Goal: Book appointment/travel/reservation

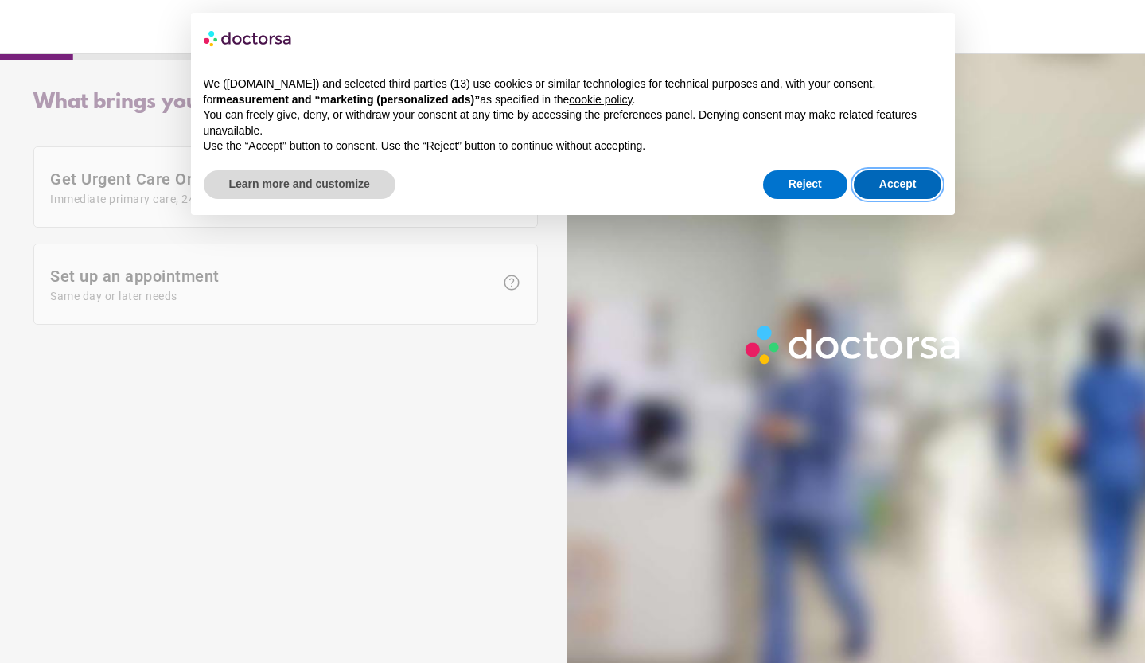
click at [897, 177] on button "Accept" at bounding box center [898, 184] width 88 height 29
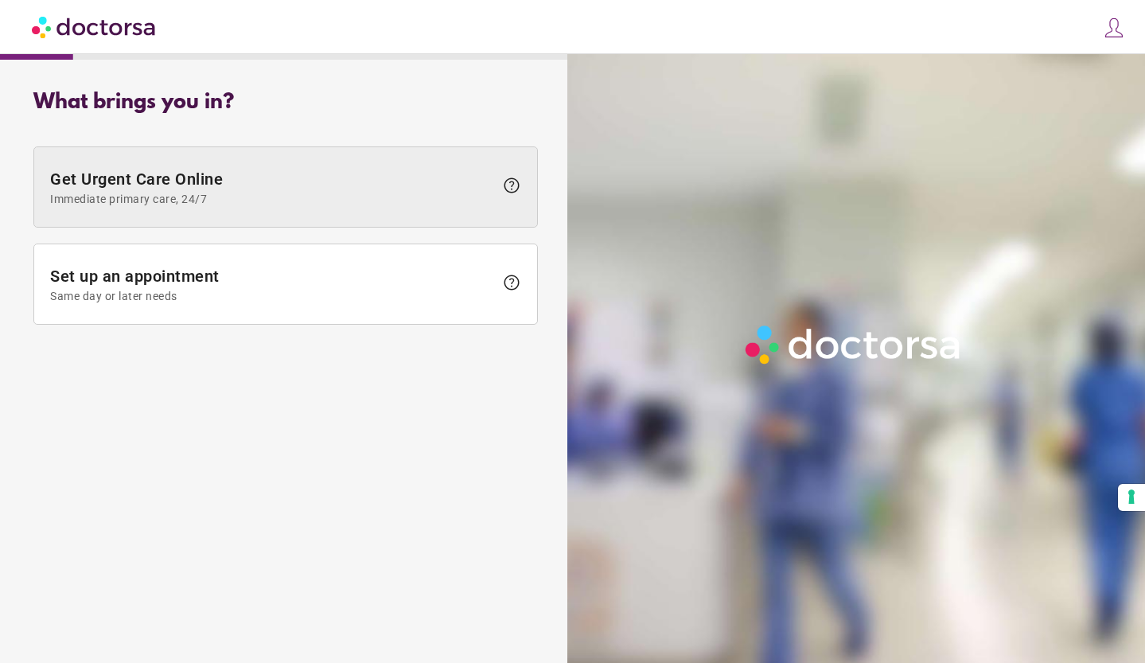
click at [477, 193] on span "Immediate primary care, 24/7" at bounding box center [272, 199] width 444 height 13
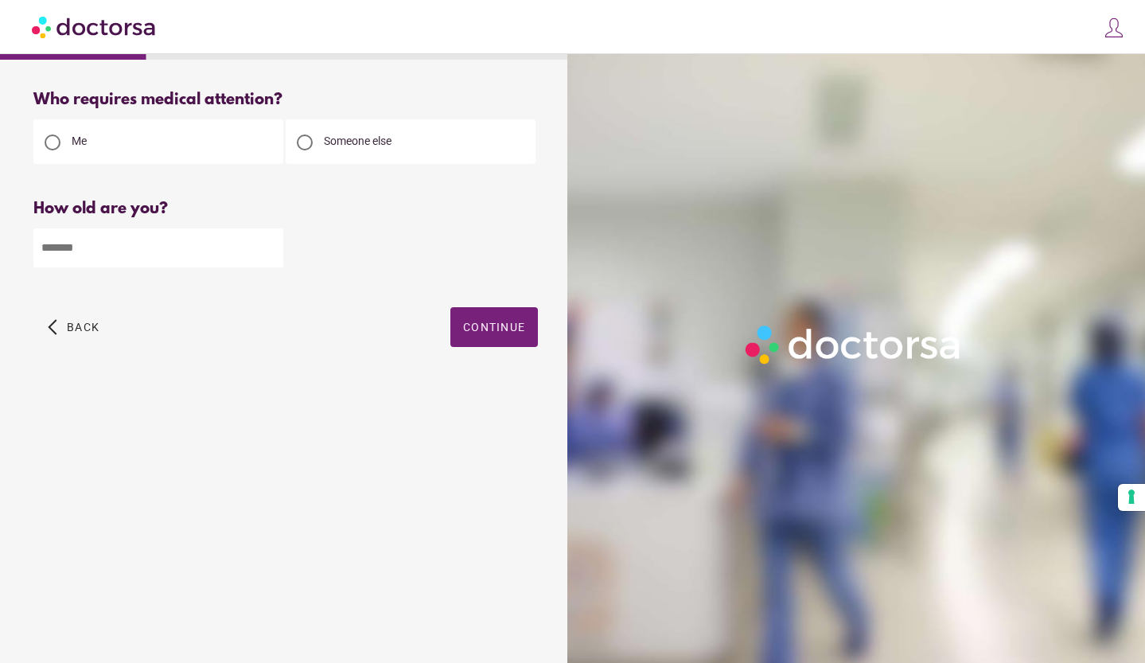
click at [270, 243] on input "*" at bounding box center [158, 247] width 250 height 39
click at [232, 239] on input "*" at bounding box center [158, 247] width 250 height 39
type input "**"
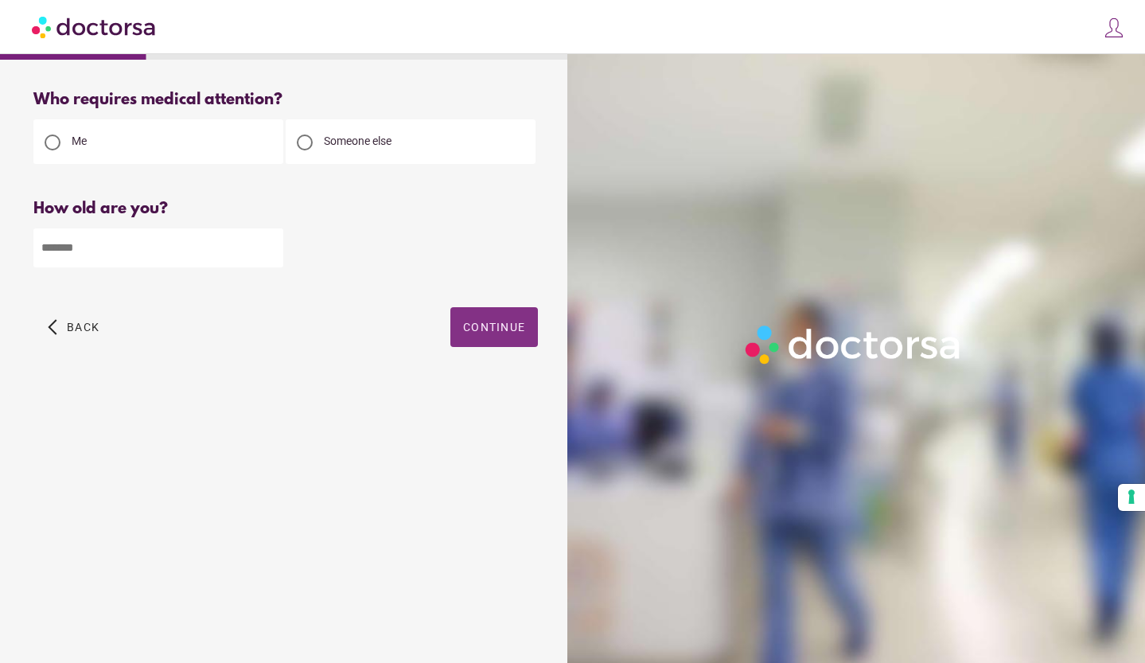
click at [504, 333] on span "Continue" at bounding box center [494, 327] width 62 height 13
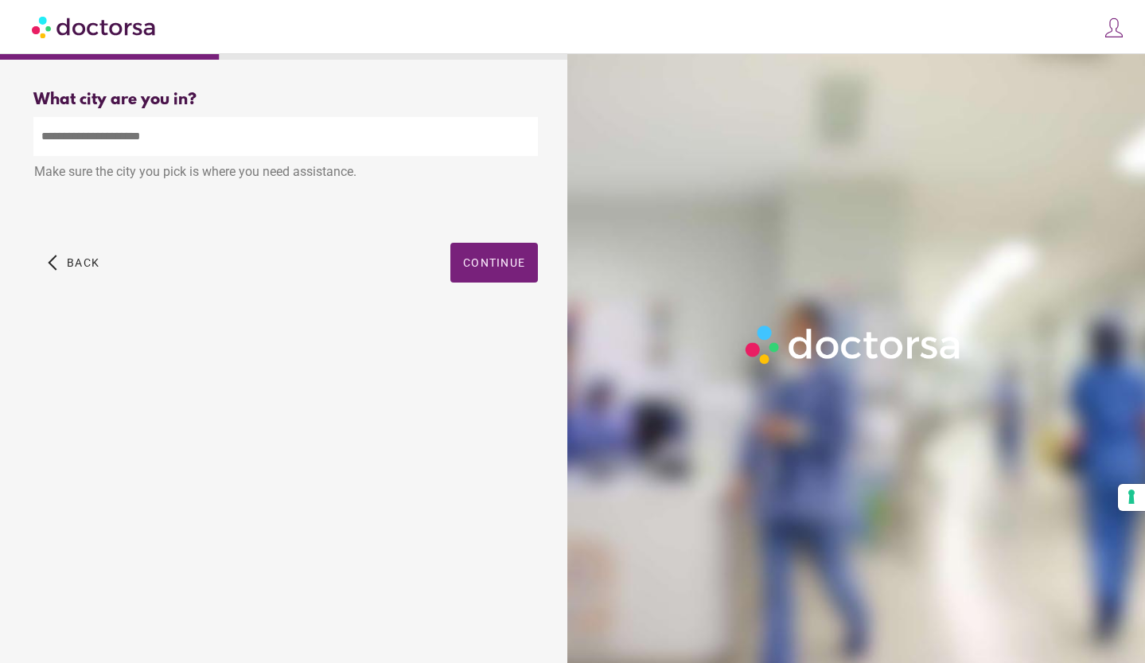
click at [218, 140] on input "text" at bounding box center [285, 136] width 505 height 39
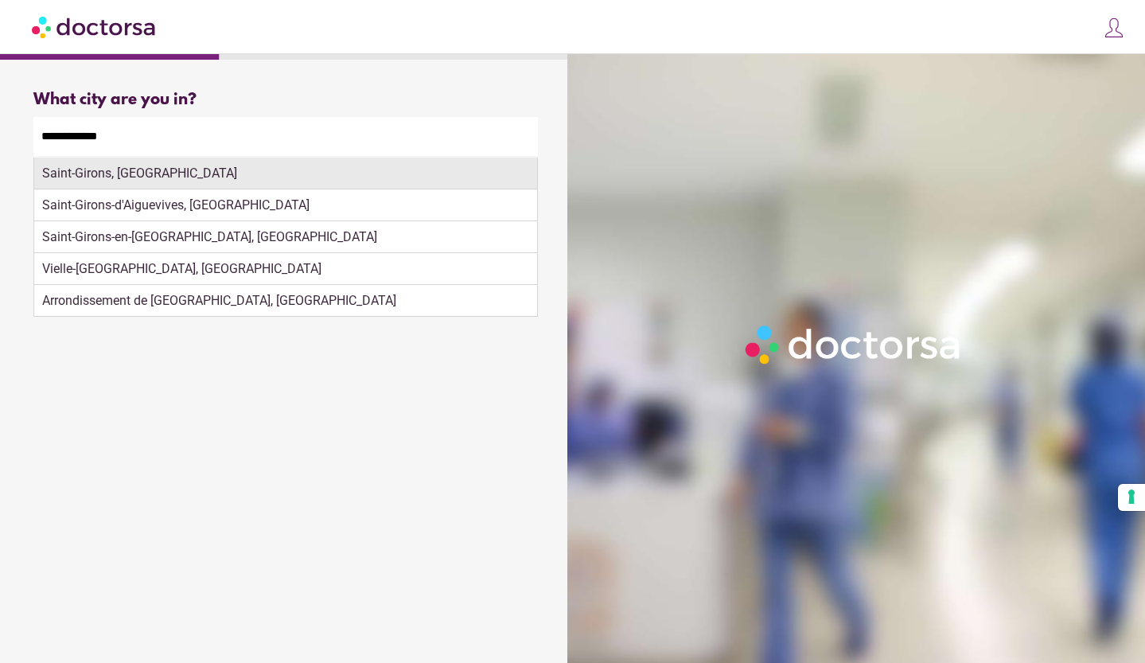
click at [177, 178] on div "Saint-Girons, France" at bounding box center [285, 174] width 503 height 32
type input "**********"
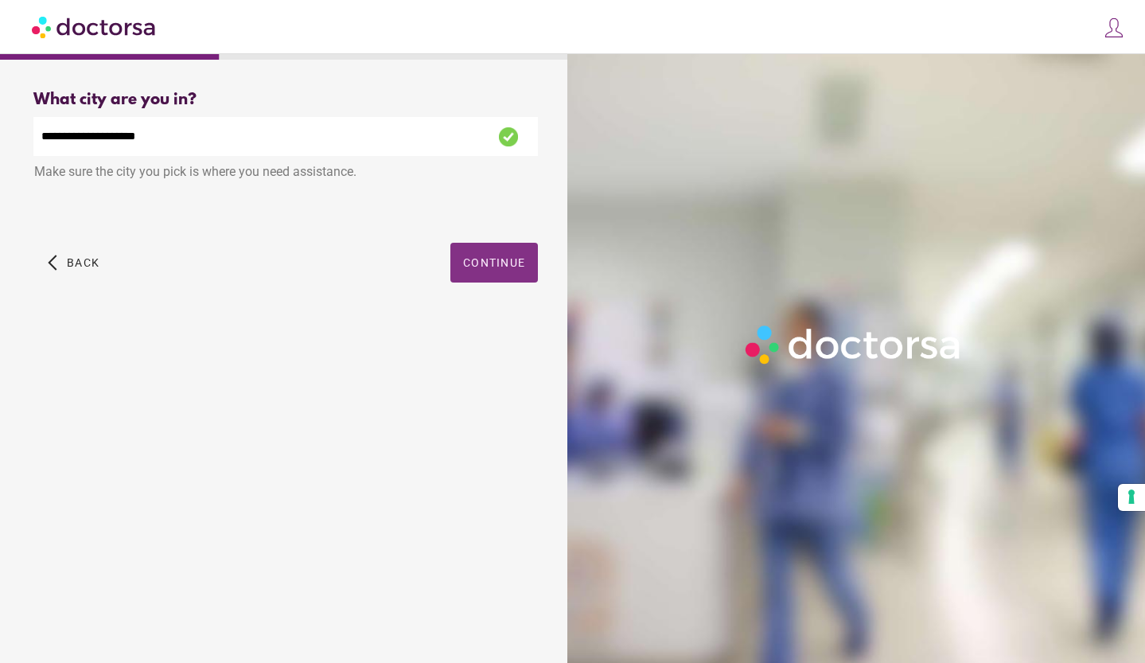
click at [468, 272] on span "button" at bounding box center [494, 263] width 88 height 40
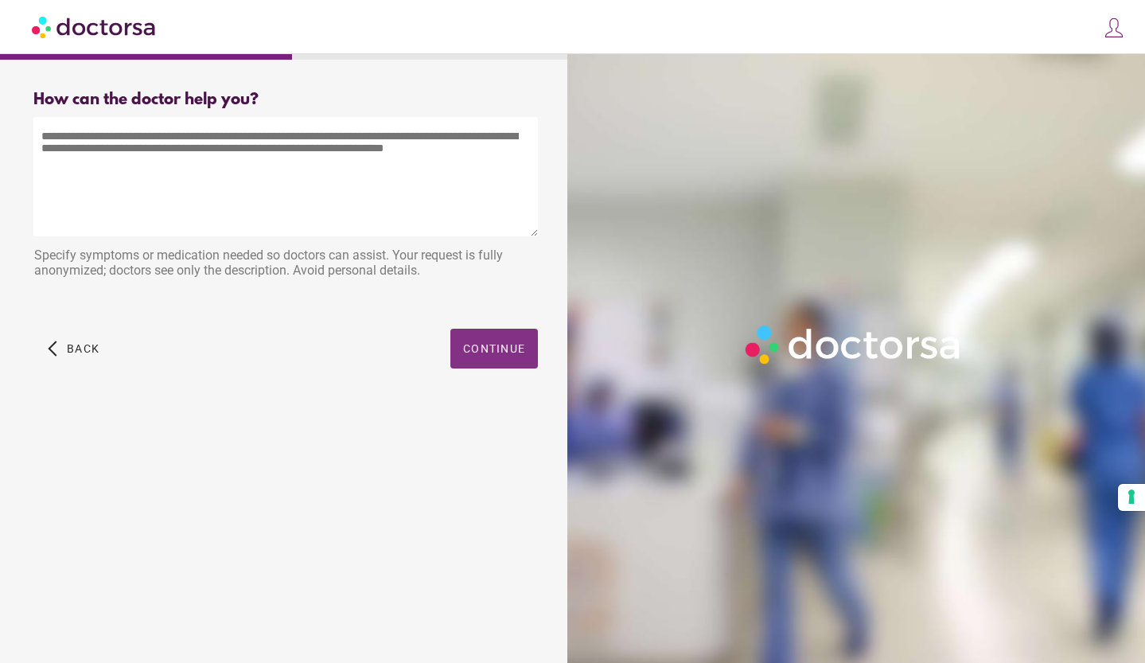
click at [473, 344] on span "Continue" at bounding box center [494, 348] width 62 height 13
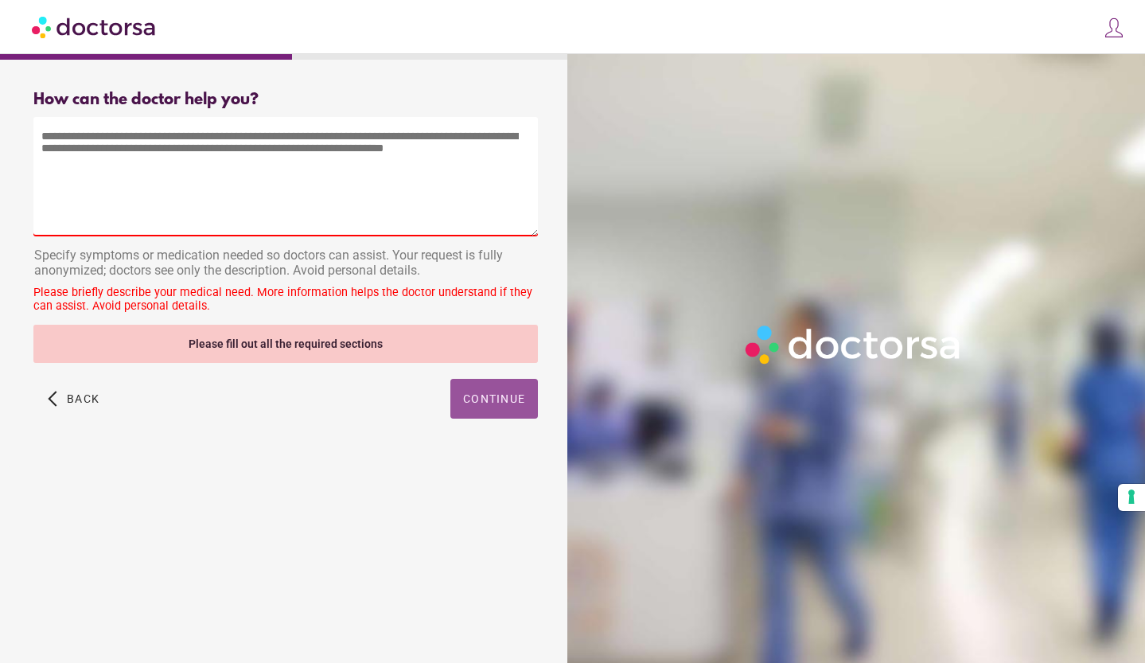
click at [444, 168] on textarea at bounding box center [285, 176] width 505 height 119
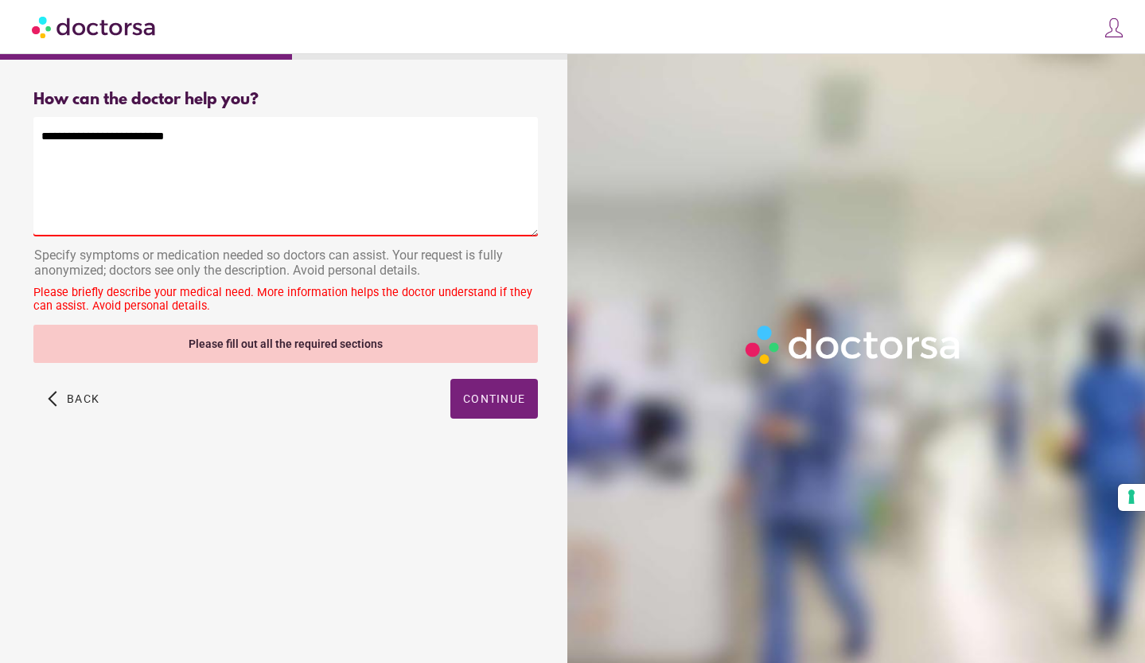
type textarea "**********"
click at [276, 349] on div "Please fill out all the required sections" at bounding box center [285, 344] width 505 height 38
click at [481, 388] on span "button" at bounding box center [494, 399] width 88 height 40
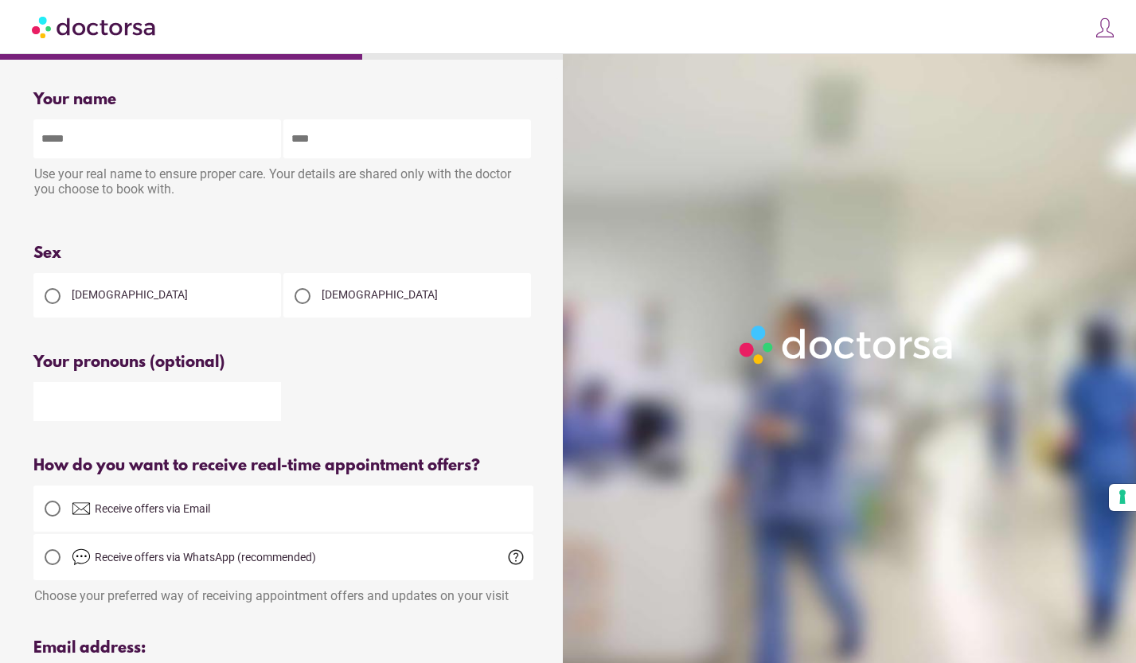
click at [149, 138] on input "text" at bounding box center [156, 138] width 247 height 39
type input "*******"
type input "*********"
type input "**********"
click at [91, 289] on div "Female" at bounding box center [156, 295] width 247 height 45
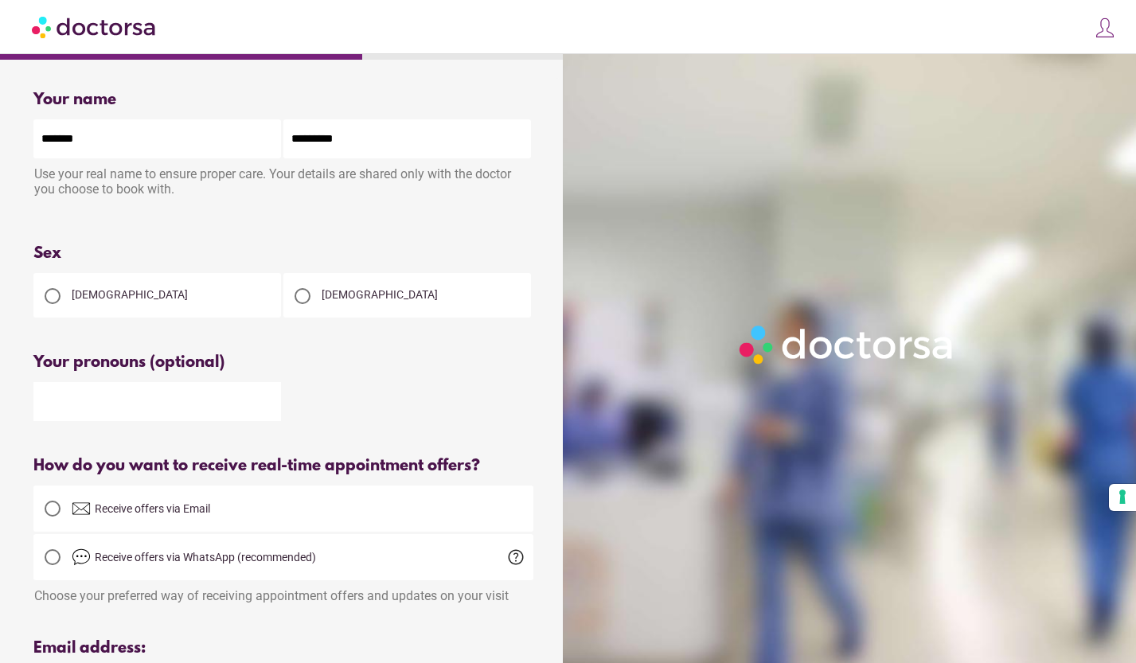
click at [49, 298] on div at bounding box center [53, 296] width 16 height 16
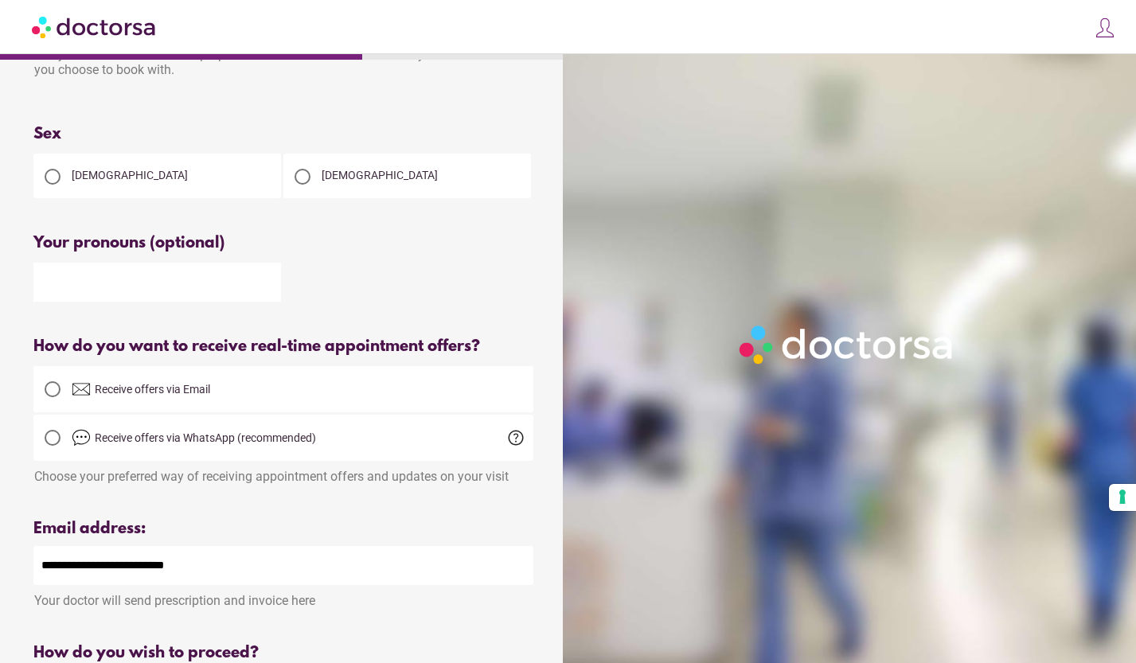
scroll to position [123, 0]
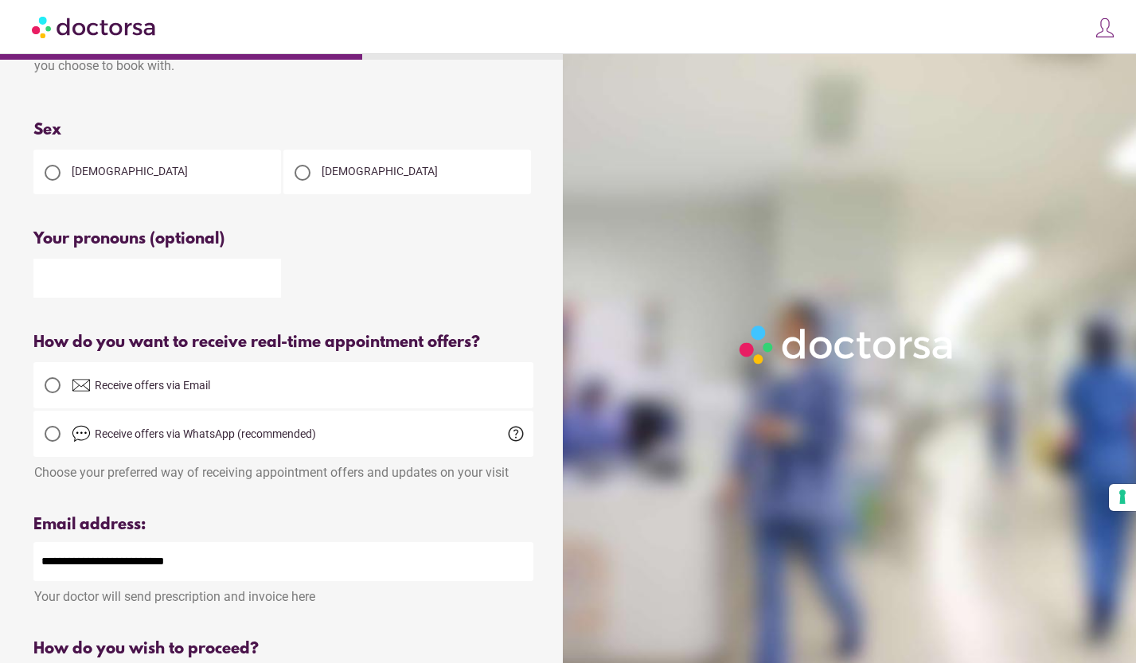
click at [48, 392] on div at bounding box center [53, 385] width 16 height 16
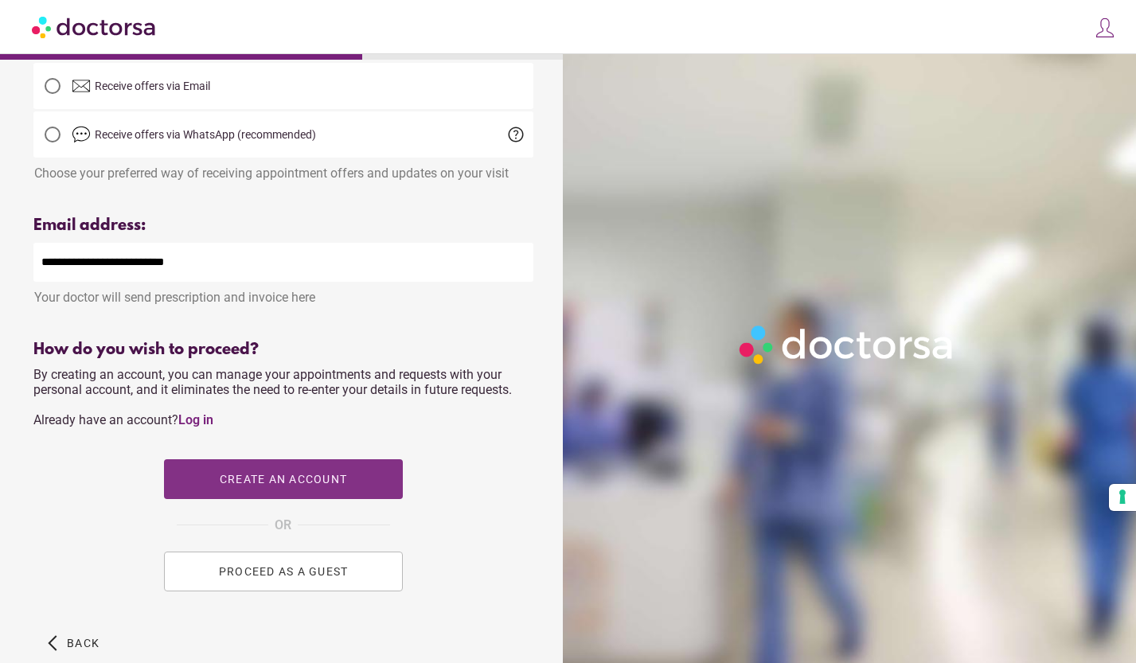
scroll to position [423, 0]
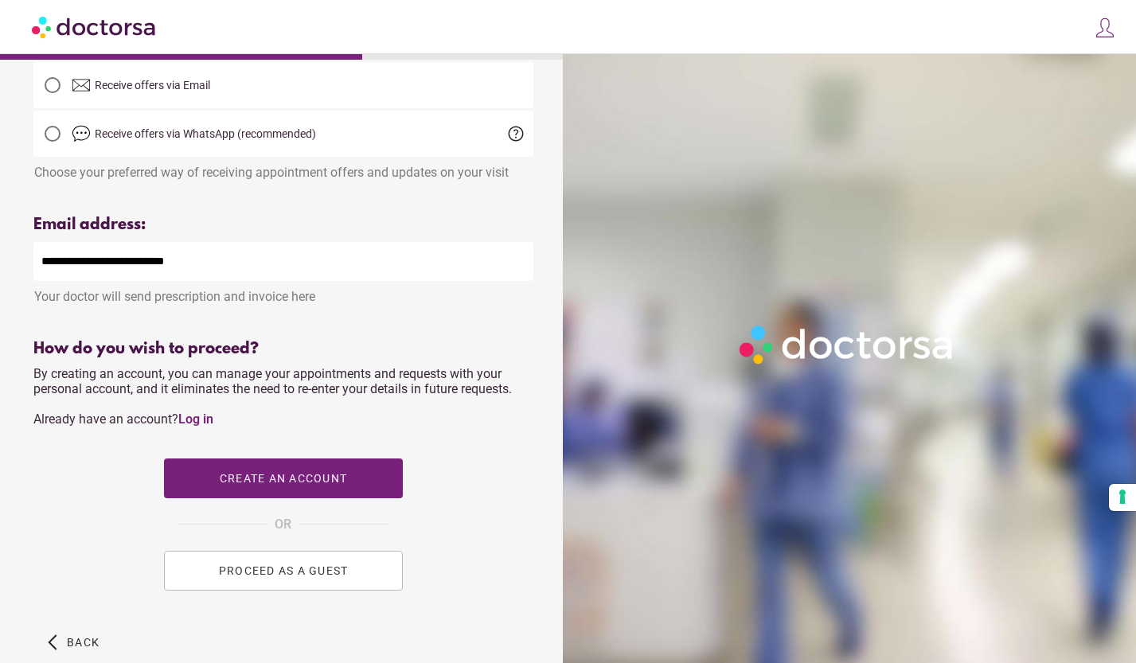
click at [286, 581] on button "PROCEED AS A GUEST" at bounding box center [283, 571] width 239 height 40
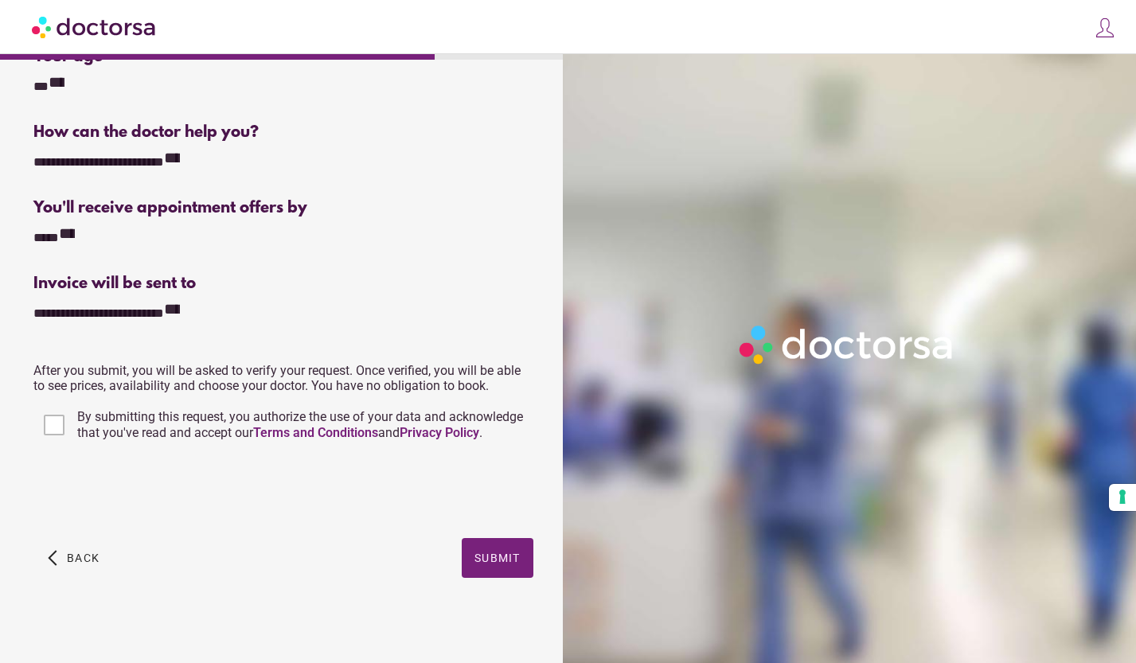
scroll to position [247, 0]
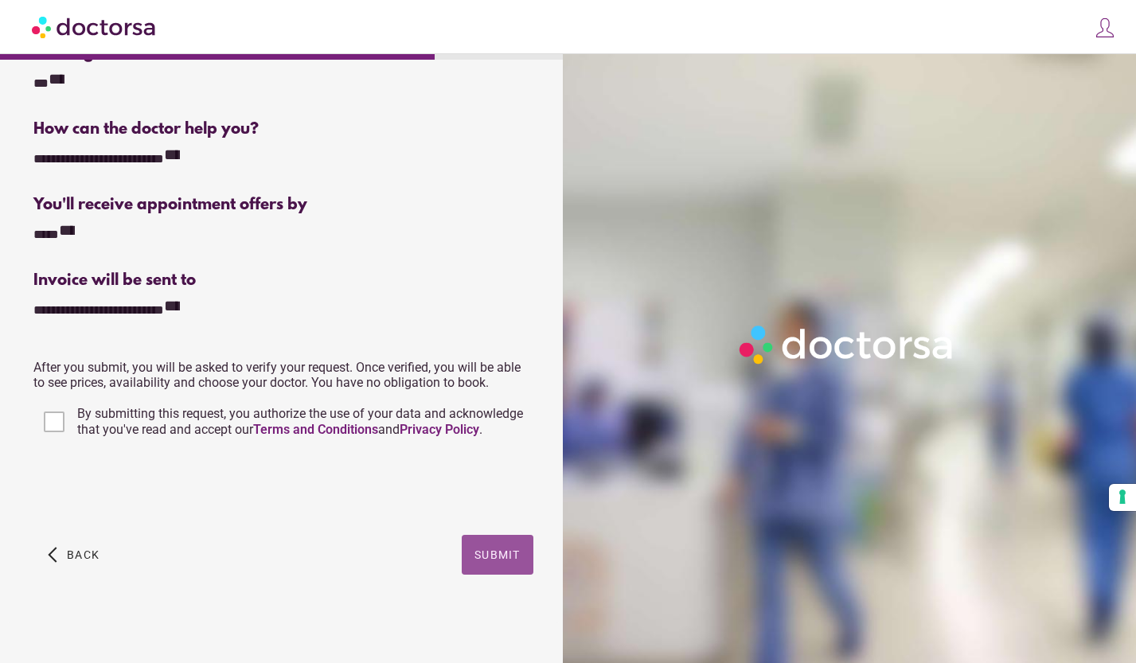
click at [487, 559] on span "Submit" at bounding box center [497, 554] width 46 height 13
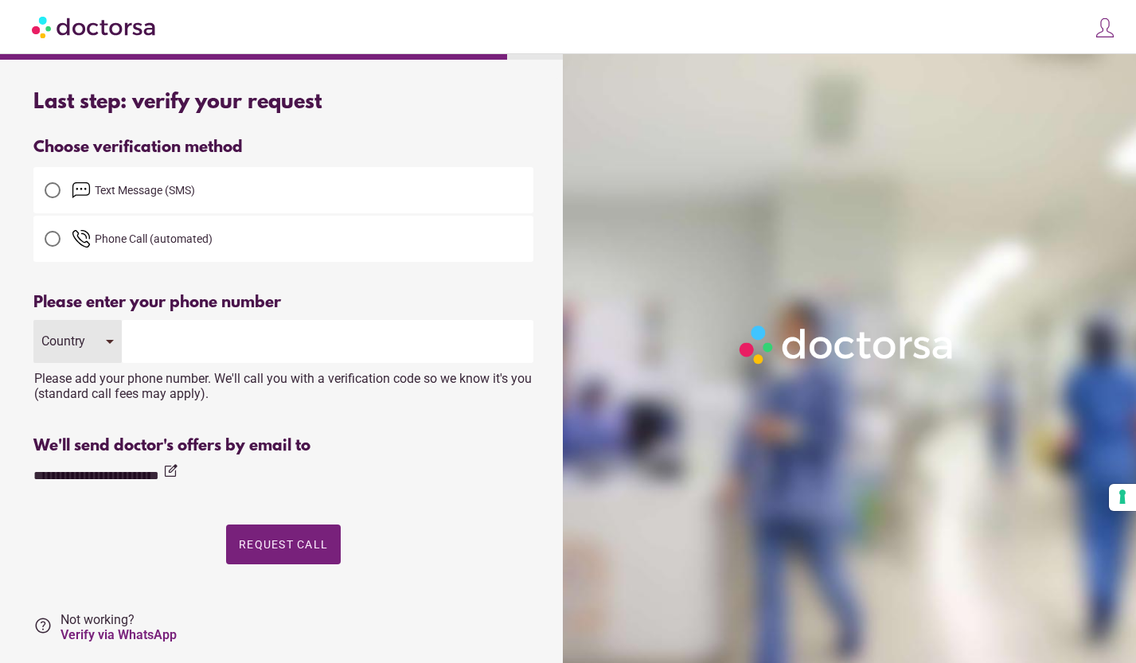
click at [45, 185] on div at bounding box center [53, 190] width 16 height 16
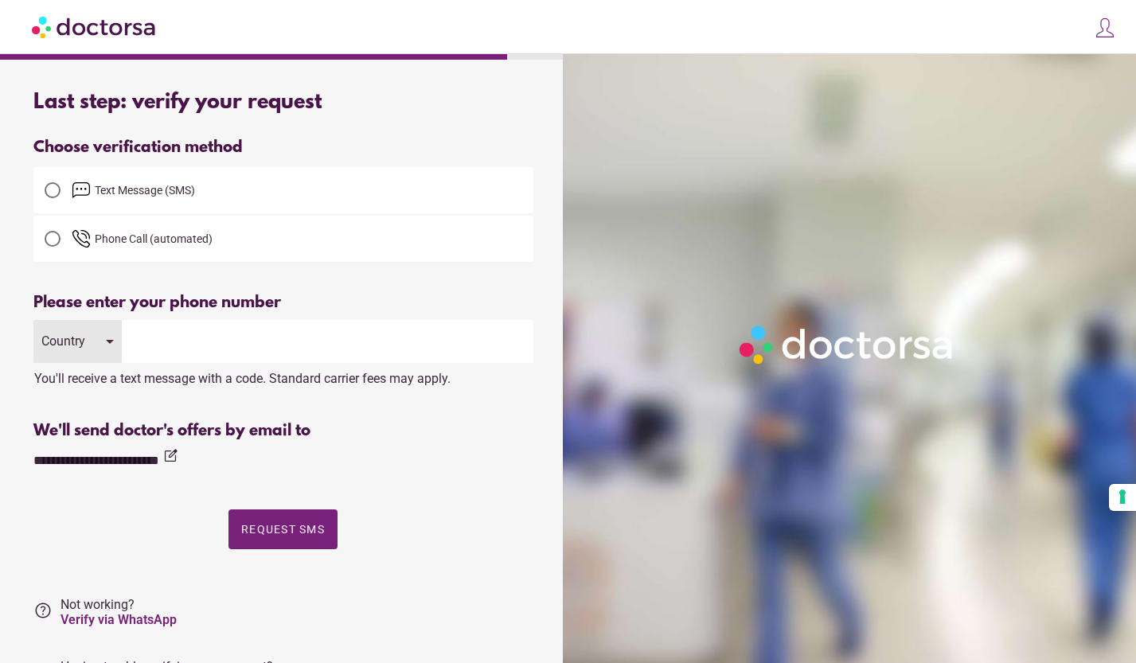
click at [85, 339] on div "Country" at bounding box center [65, 340] width 49 height 15
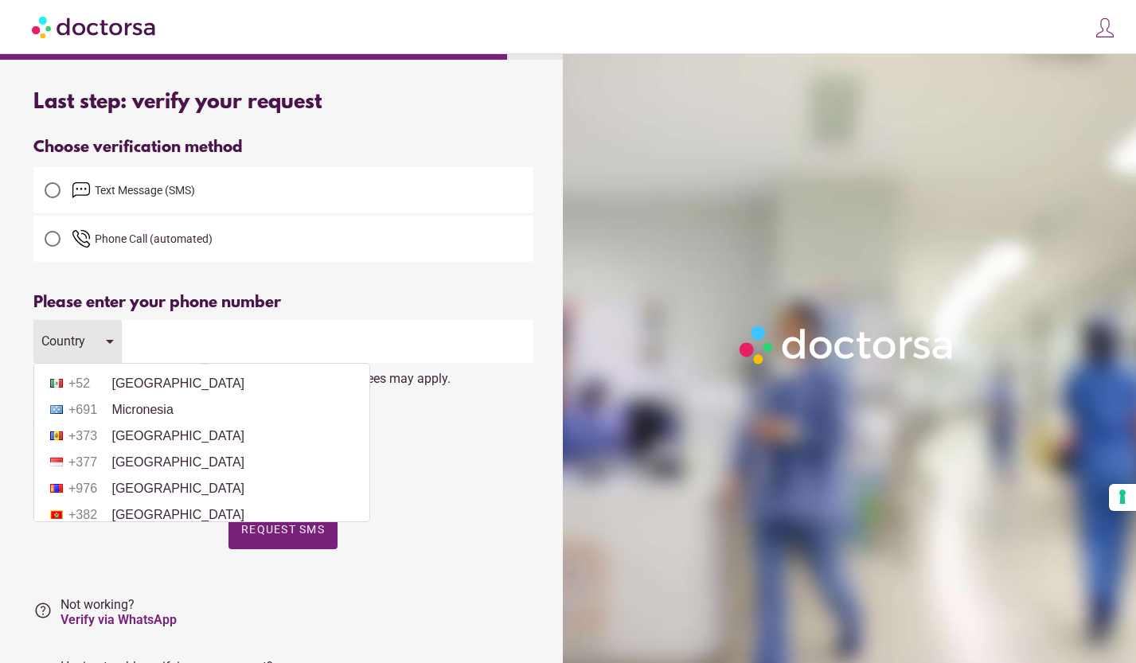
scroll to position [3706, 0]
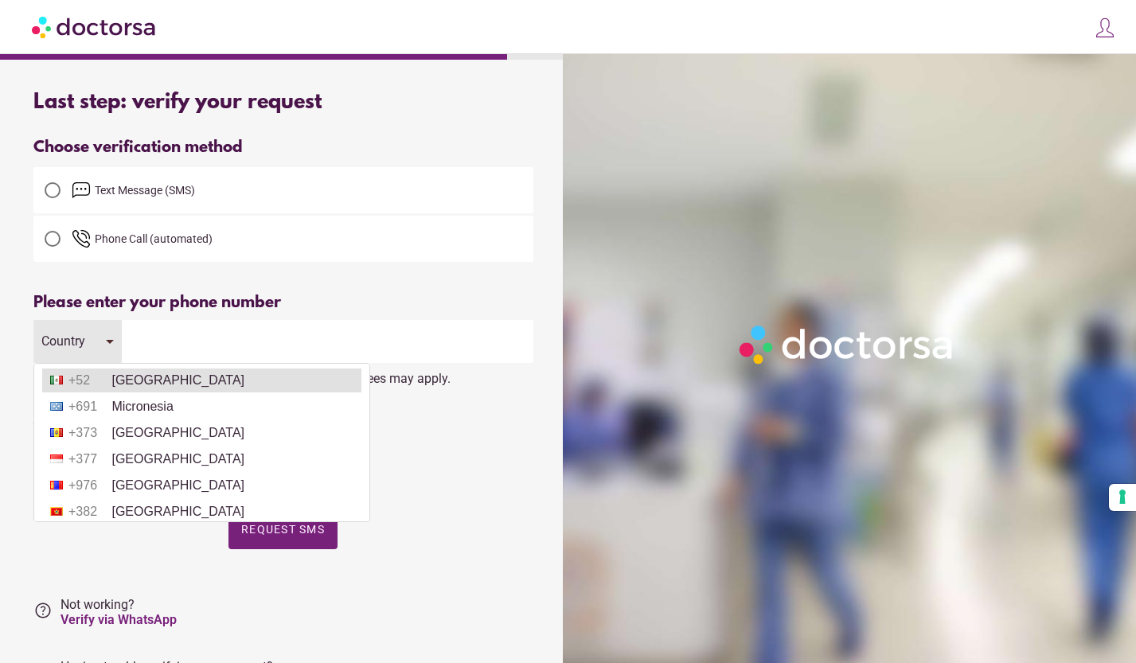
click at [127, 392] on li "+52 Mexico" at bounding box center [201, 380] width 319 height 24
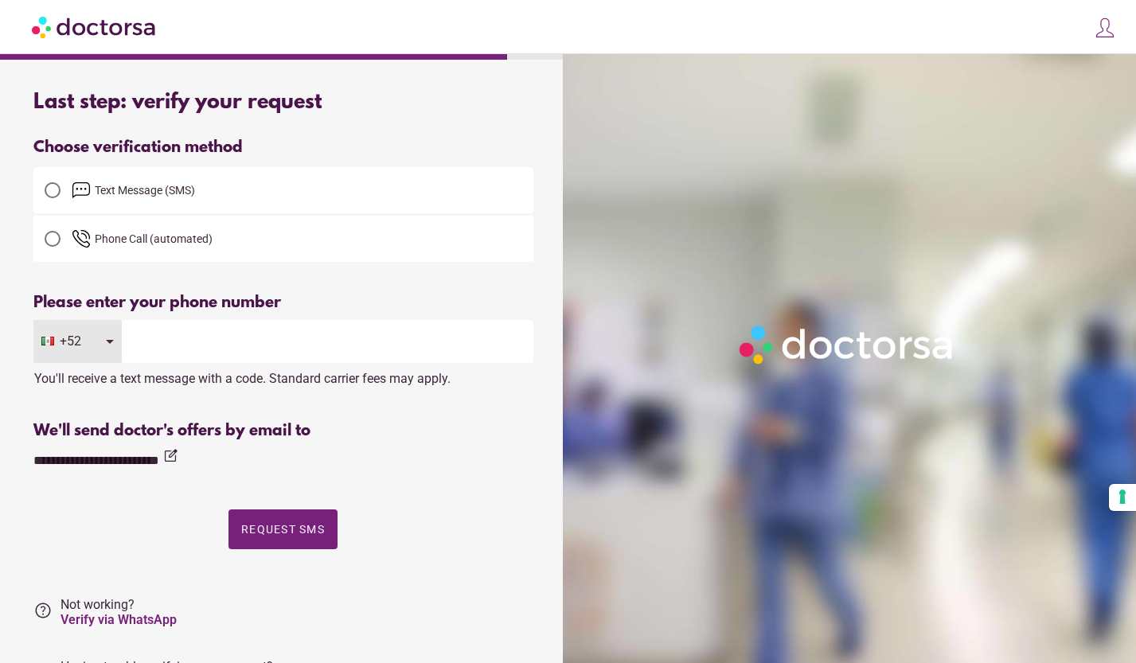
click at [201, 341] on input "tel" at bounding box center [327, 341] width 411 height 43
type input "**********"
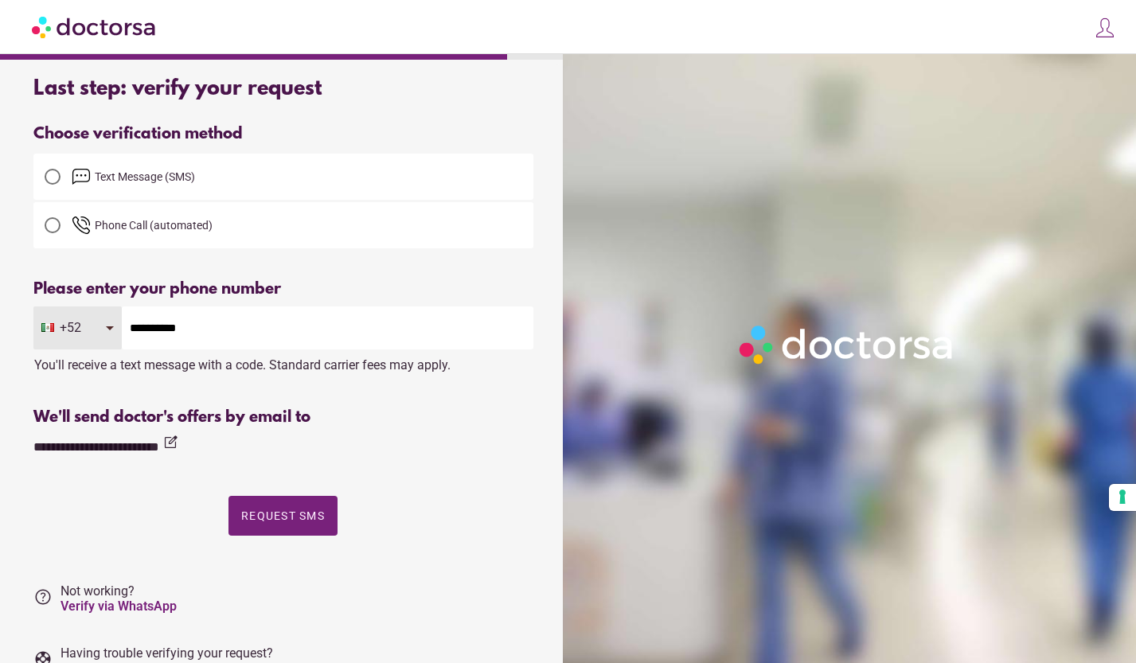
scroll to position [15, 0]
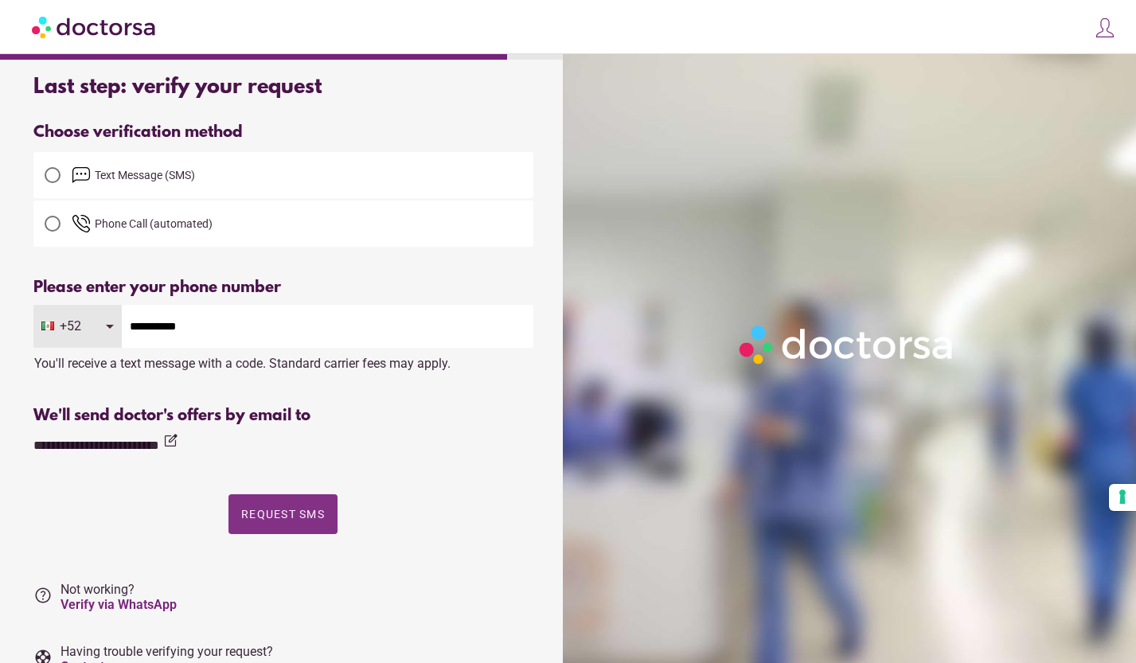
click at [306, 506] on span "button" at bounding box center [282, 514] width 109 height 40
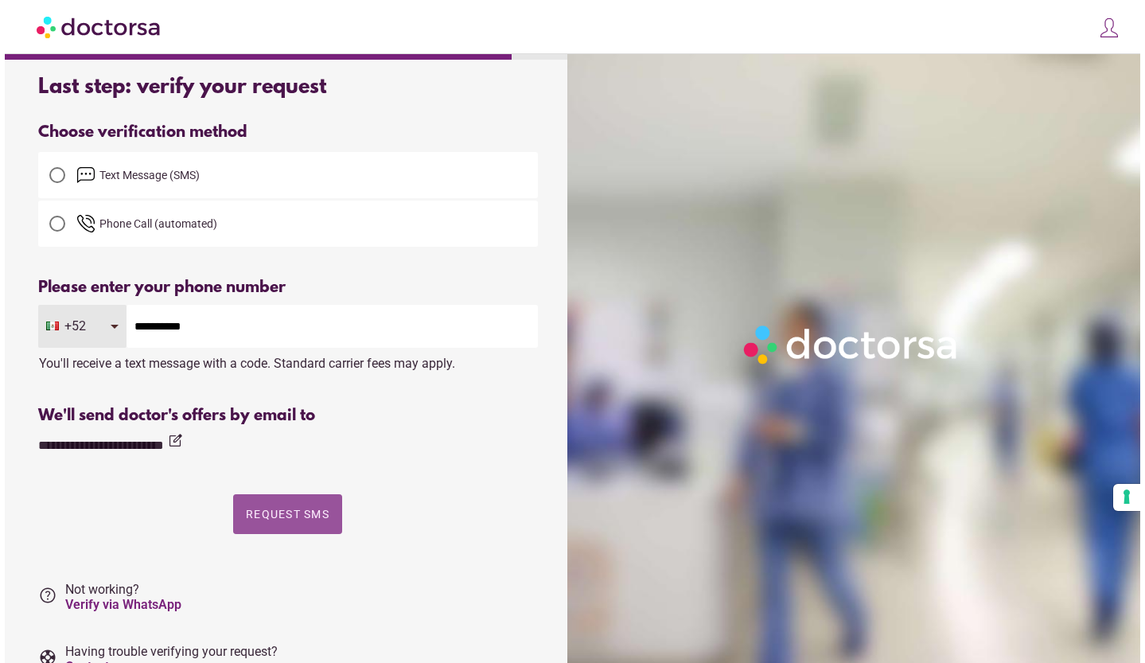
scroll to position [0, 0]
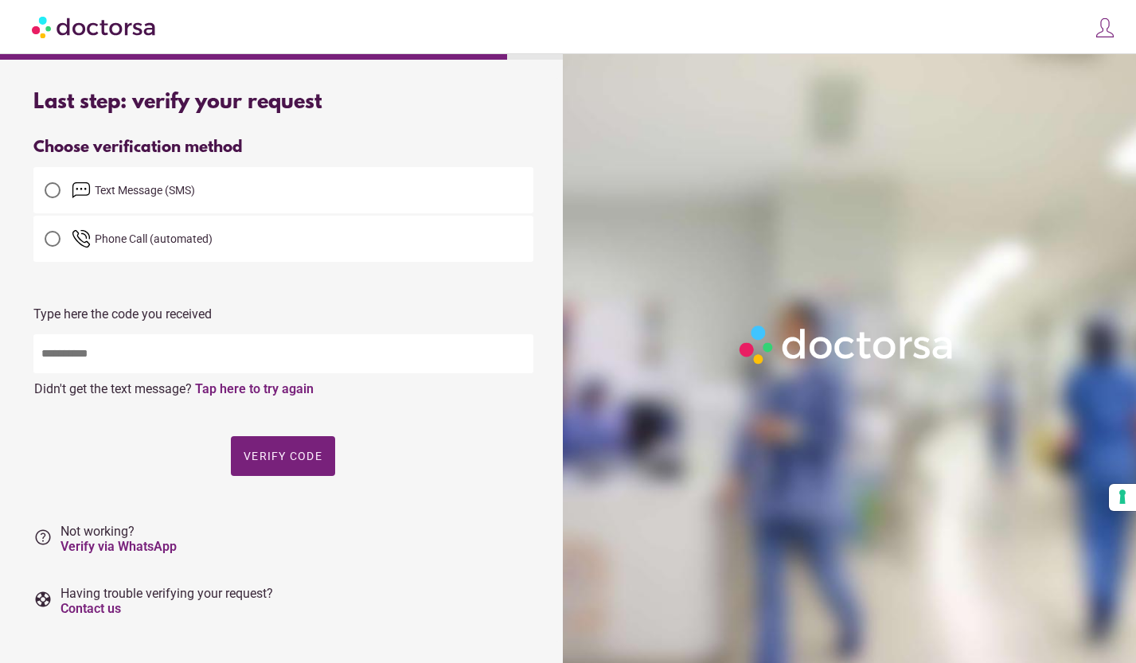
click at [229, 357] on input "text" at bounding box center [283, 353] width 500 height 39
type input "*****"
click at [271, 454] on span "Verify code" at bounding box center [283, 456] width 79 height 13
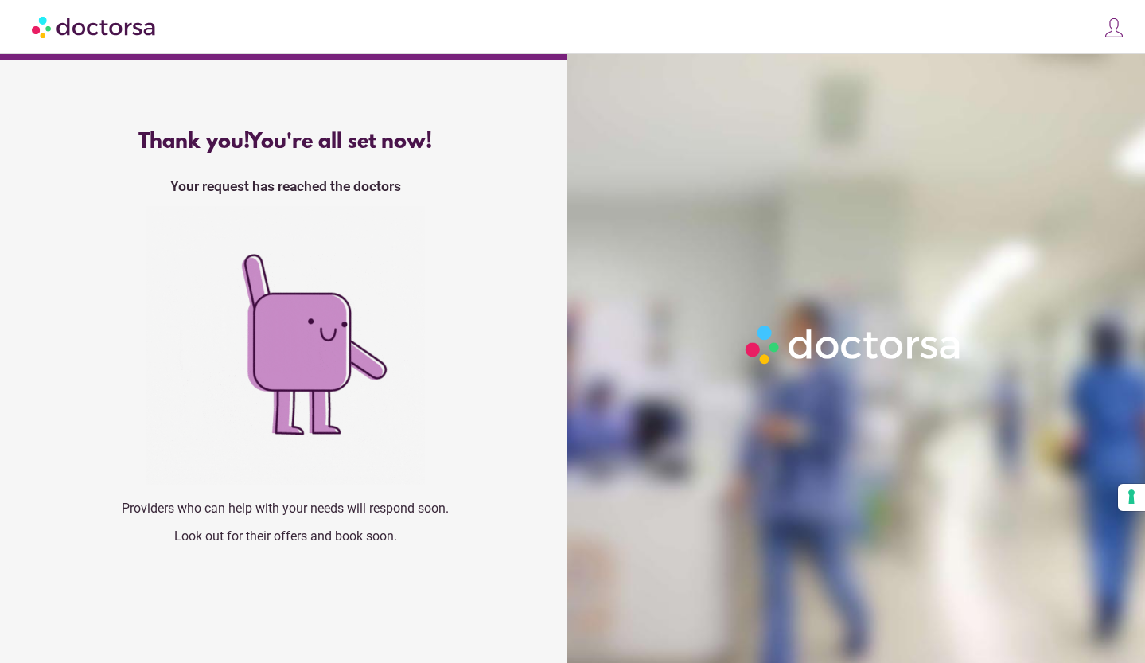
click at [77, 26] on img at bounding box center [95, 27] width 126 height 36
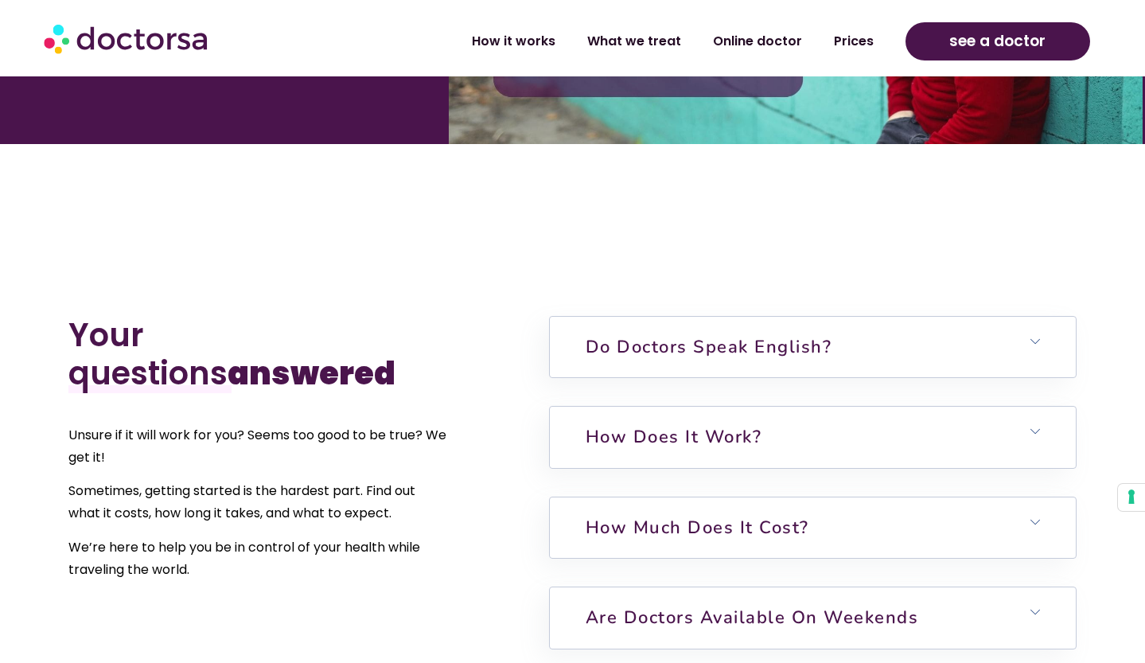
scroll to position [3630, 0]
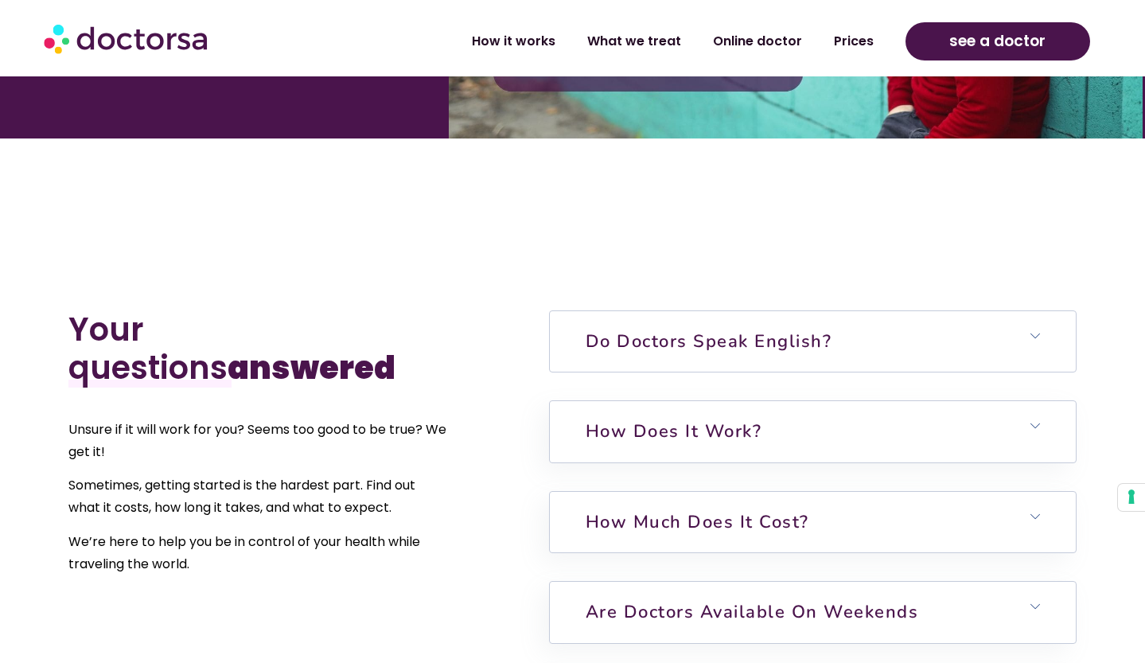
click at [727, 329] on link "Do doctors speak English?" at bounding box center [709, 341] width 247 height 24
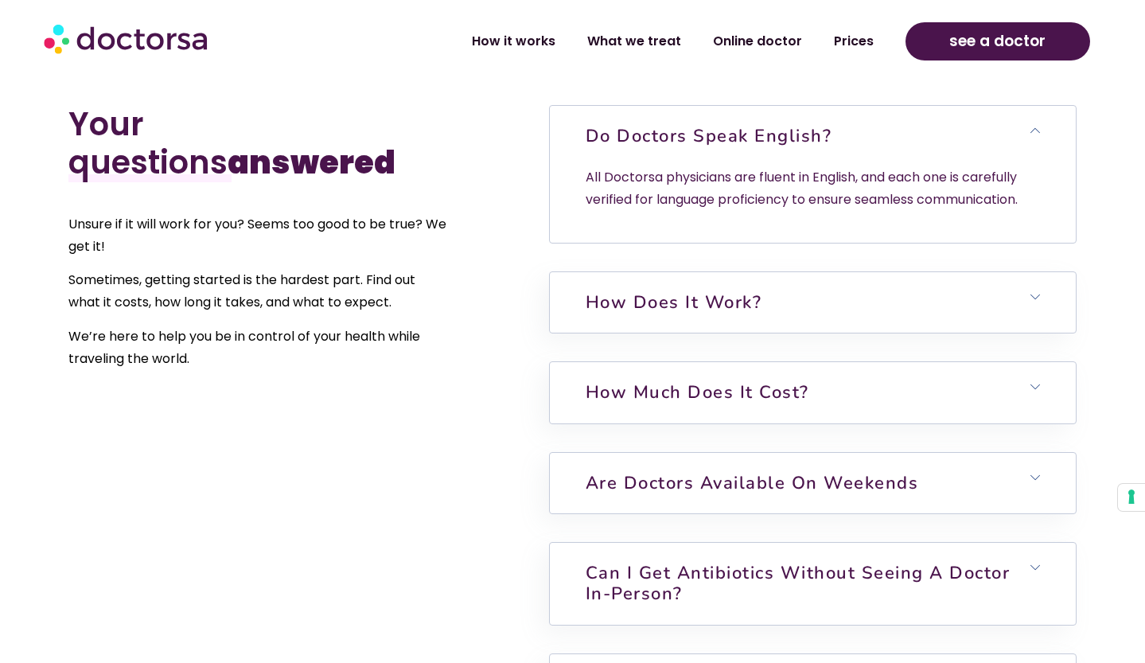
scroll to position [3837, 0]
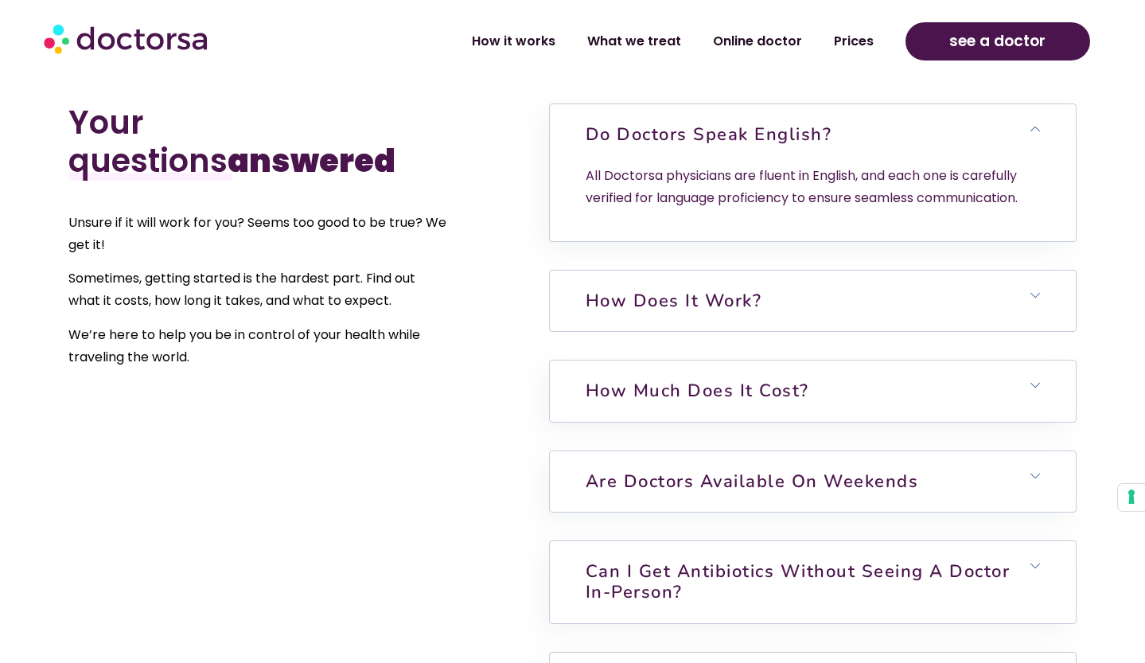
click at [703, 289] on link "How does it work?" at bounding box center [674, 301] width 177 height 24
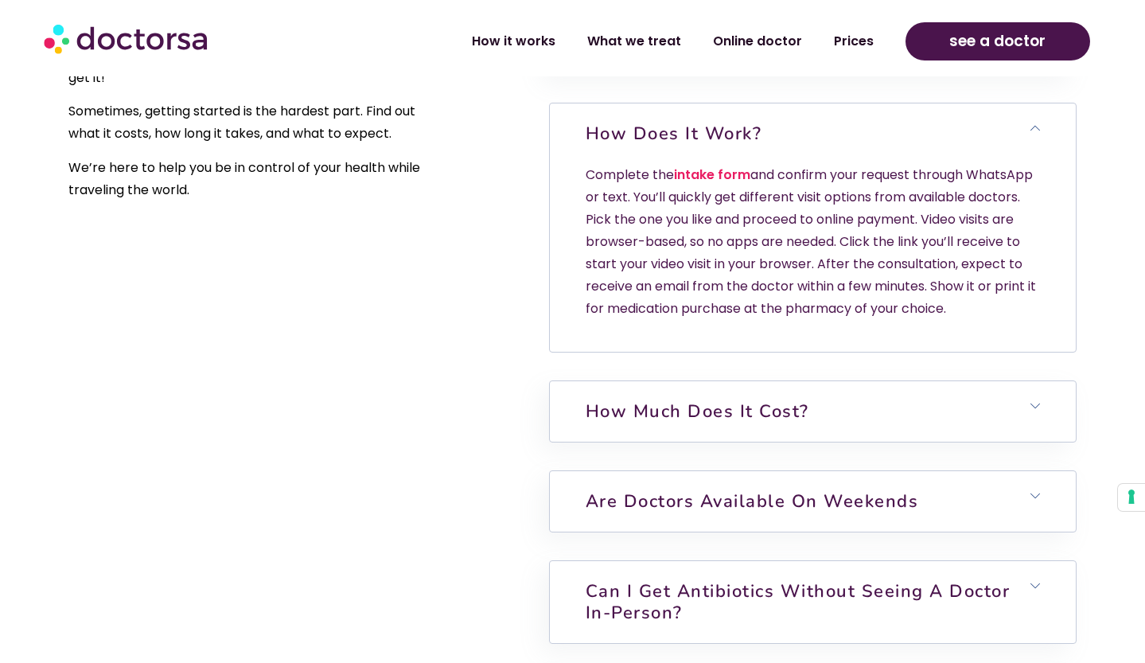
scroll to position [4079, 0]
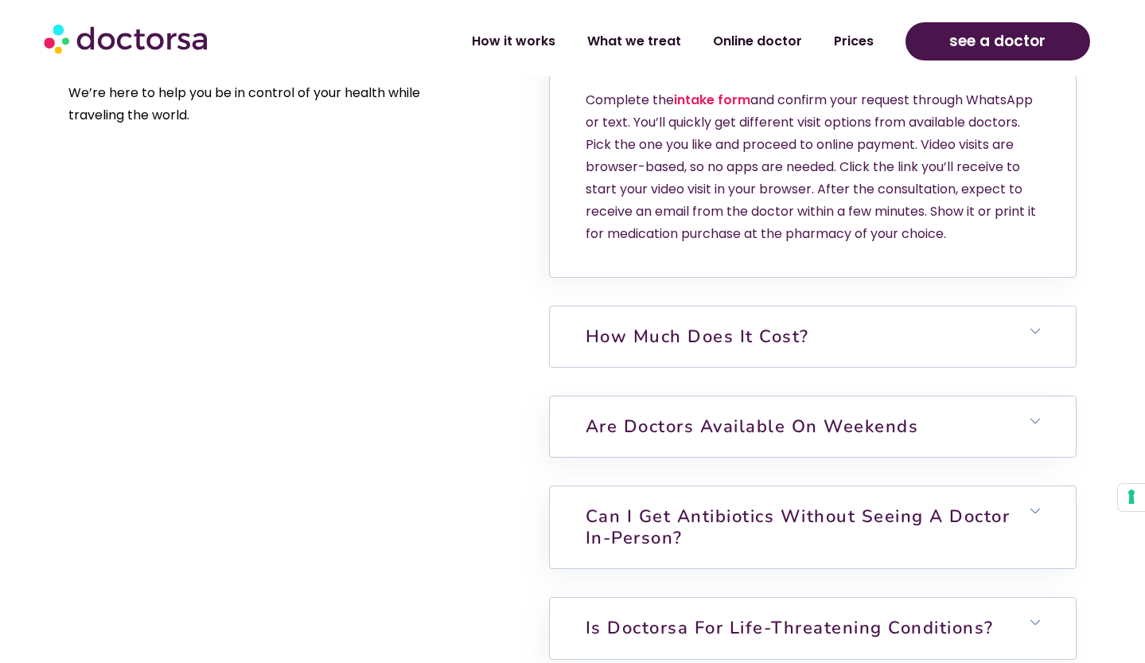
click at [726, 325] on link "How much does it cost?" at bounding box center [698, 337] width 224 height 24
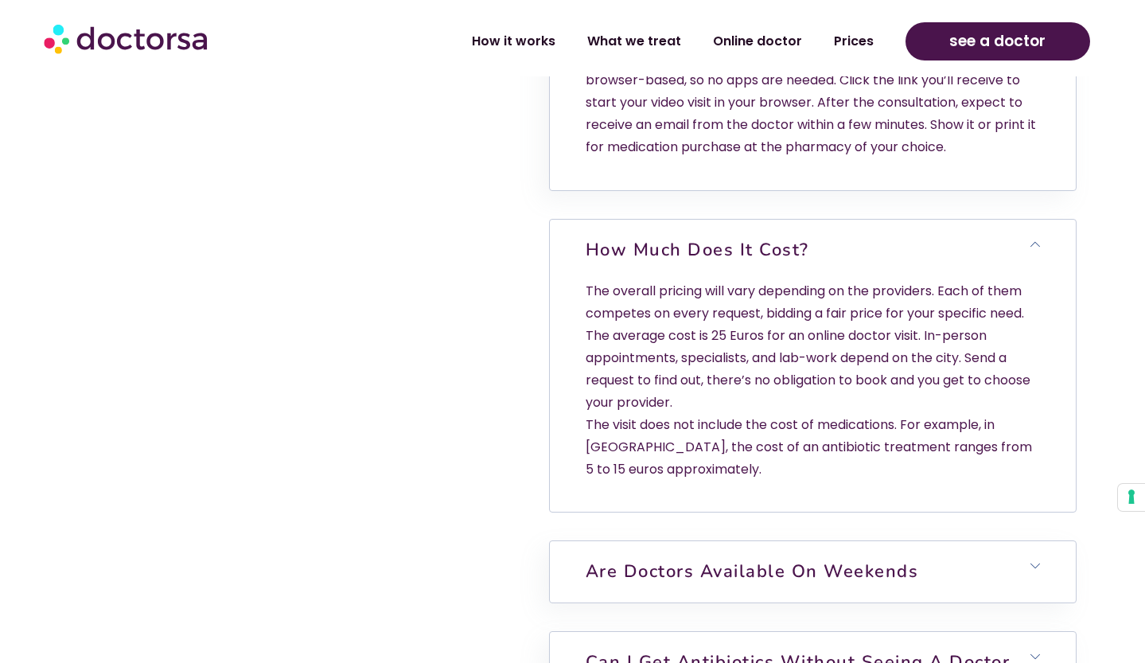
scroll to position [4171, 0]
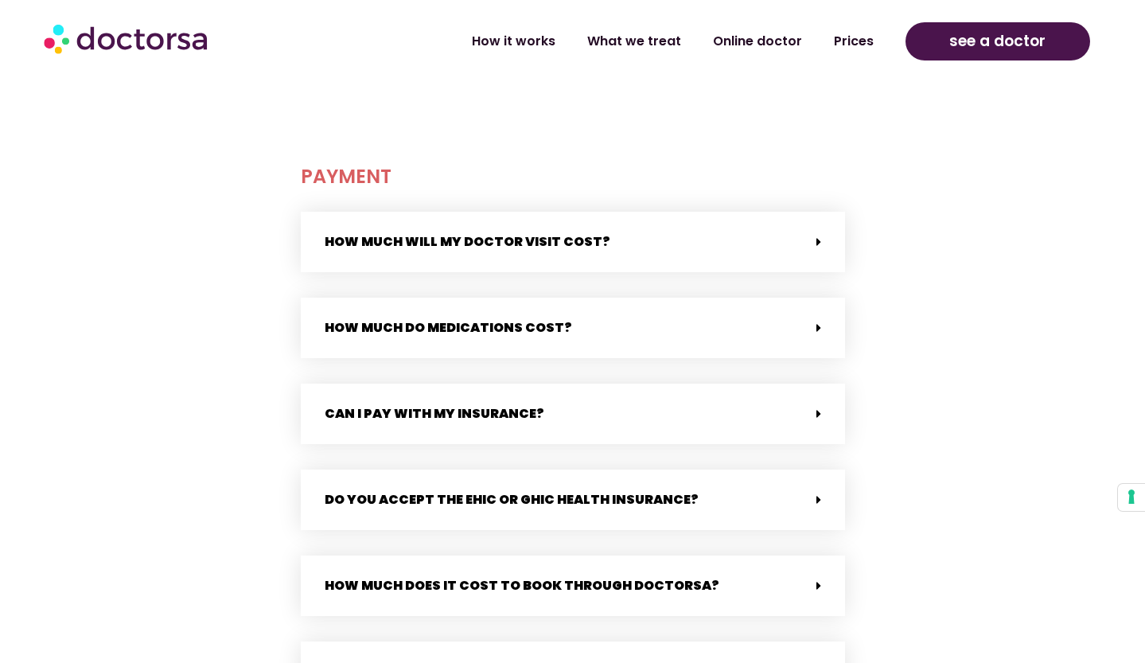
scroll to position [574, 0]
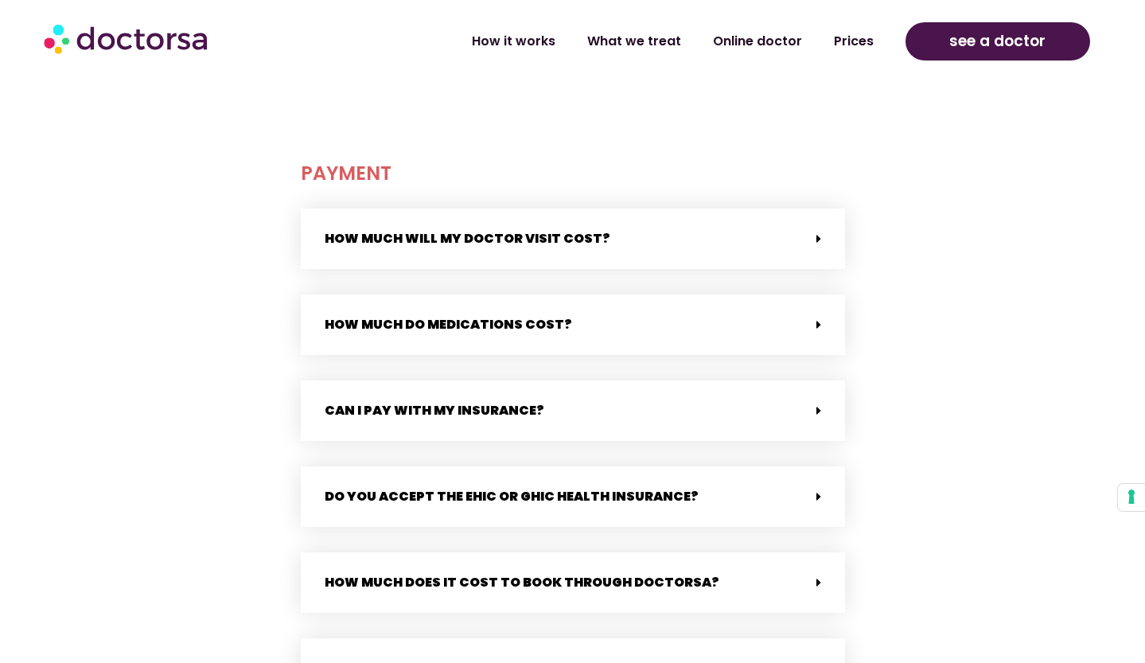
click at [543, 329] on link "How much do medications cost?" at bounding box center [448, 324] width 247 height 18
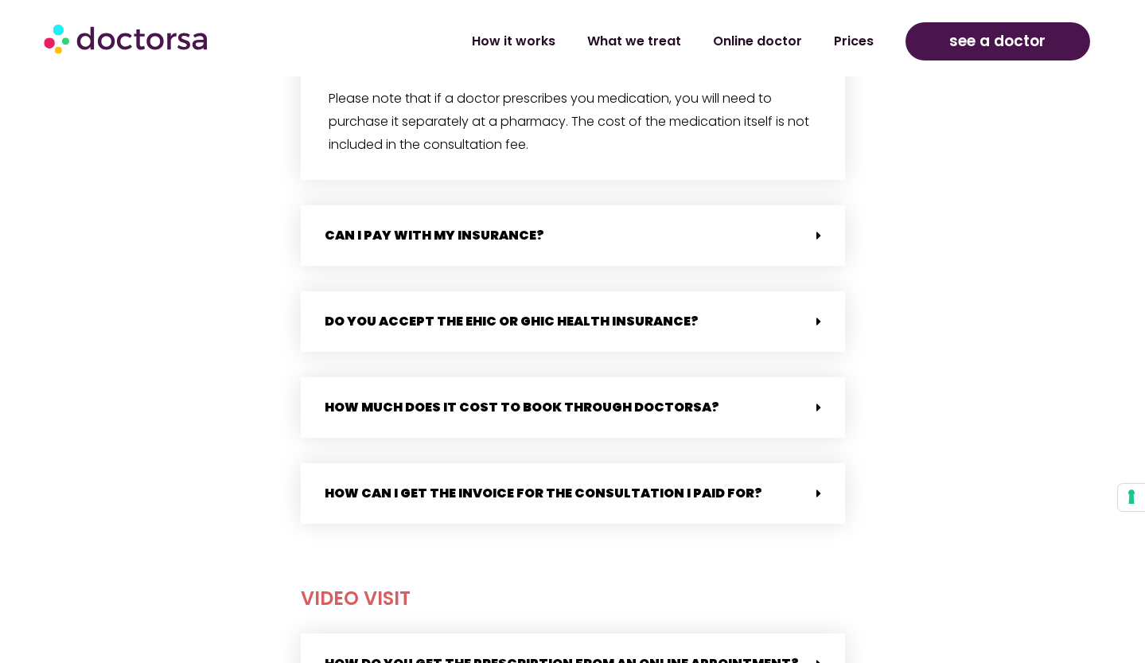
scroll to position [980, 0]
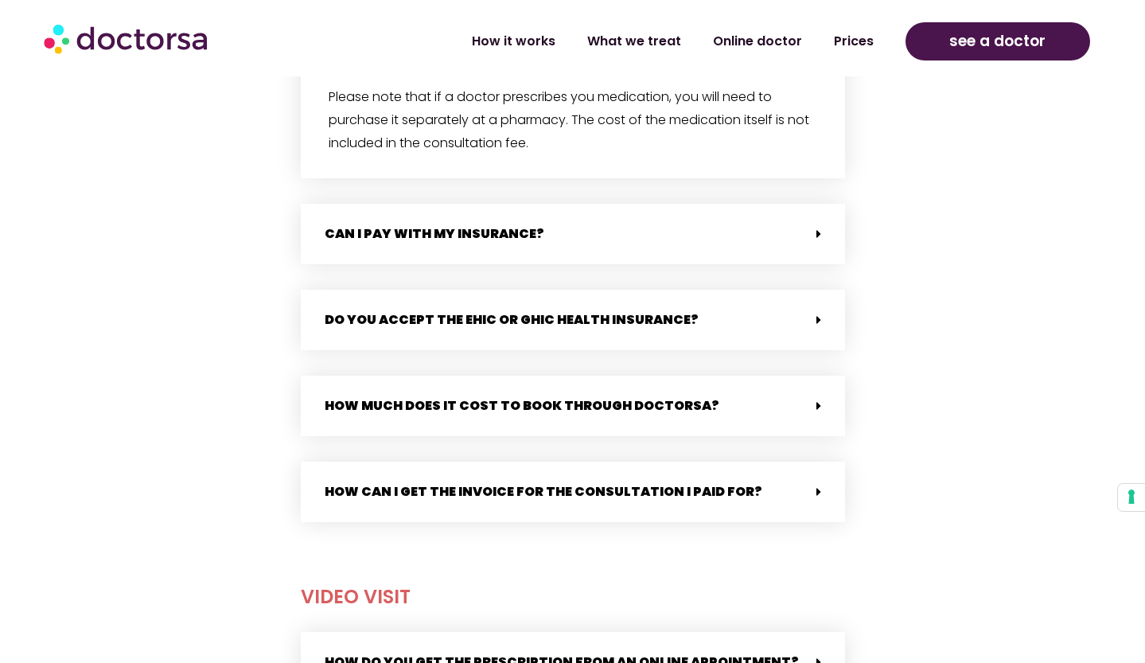
click at [669, 381] on div "How much does it cost to book through Doctorsa?" at bounding box center [573, 406] width 544 height 60
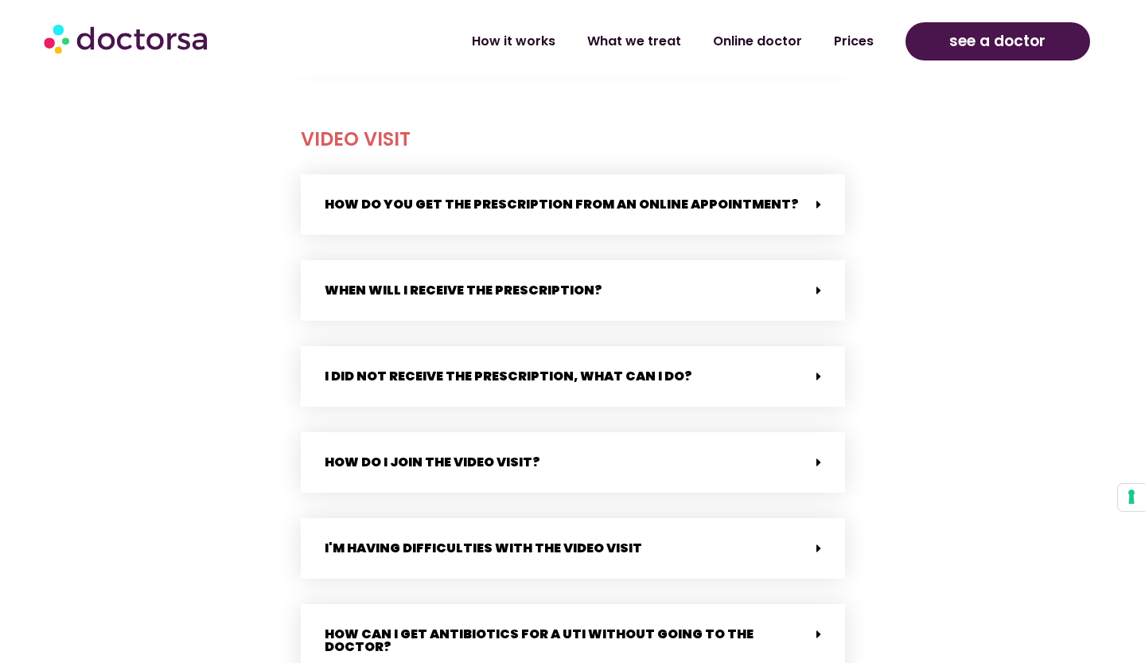
scroll to position [1523, 0]
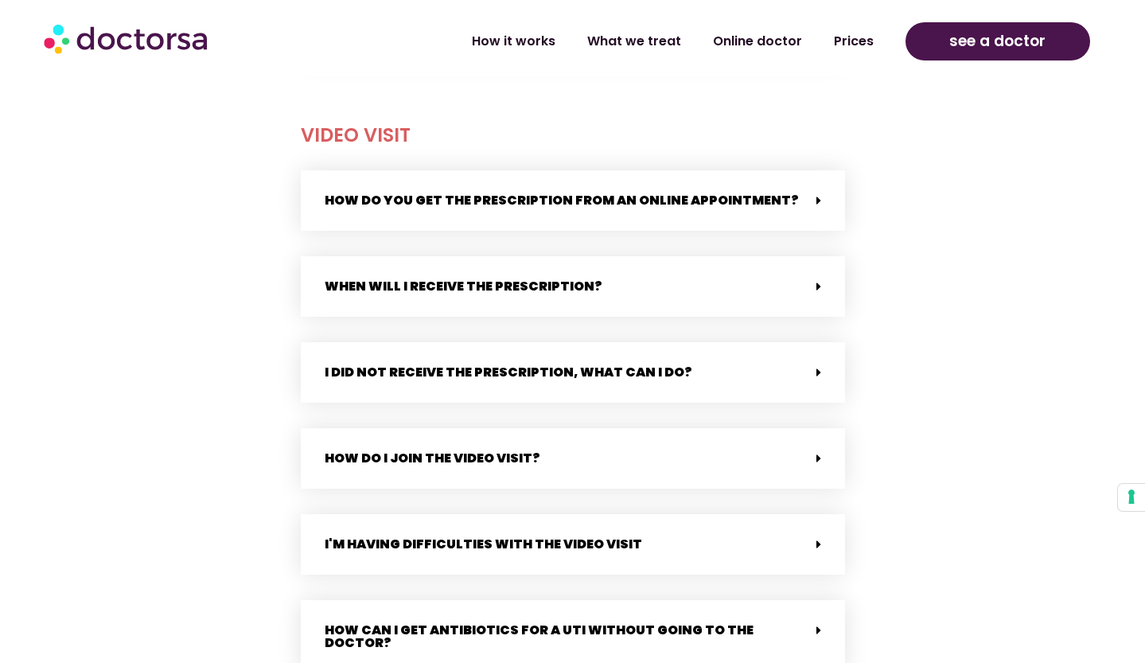
click at [680, 206] on link "How do you get the prescription from an online appointment?" at bounding box center [562, 200] width 474 height 18
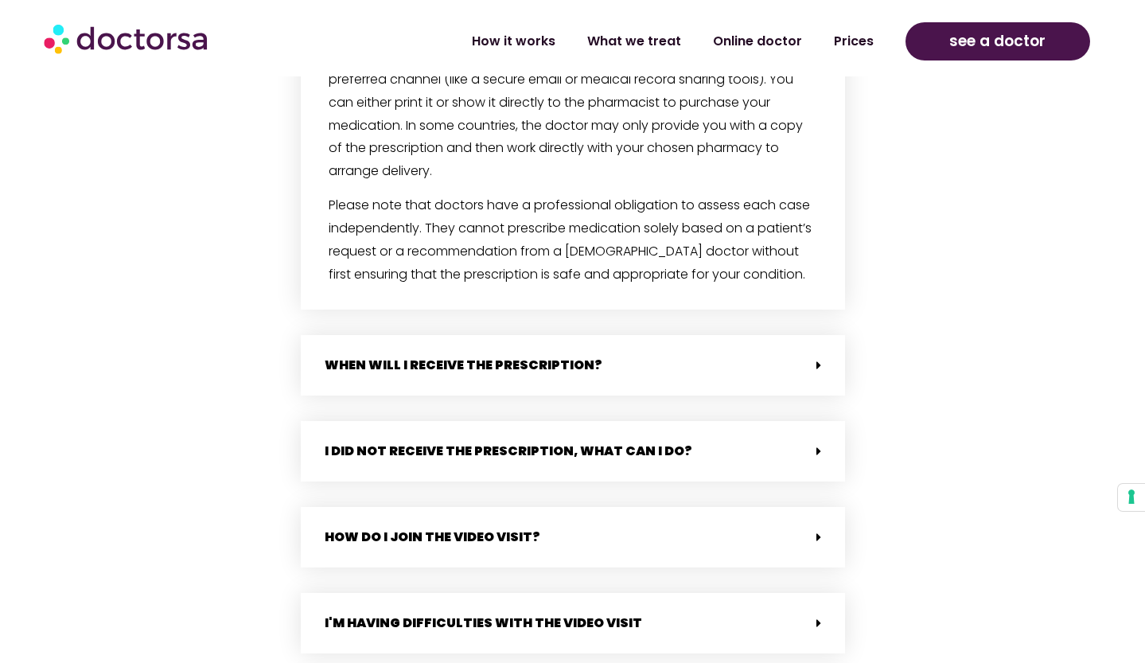
scroll to position [1724, 0]
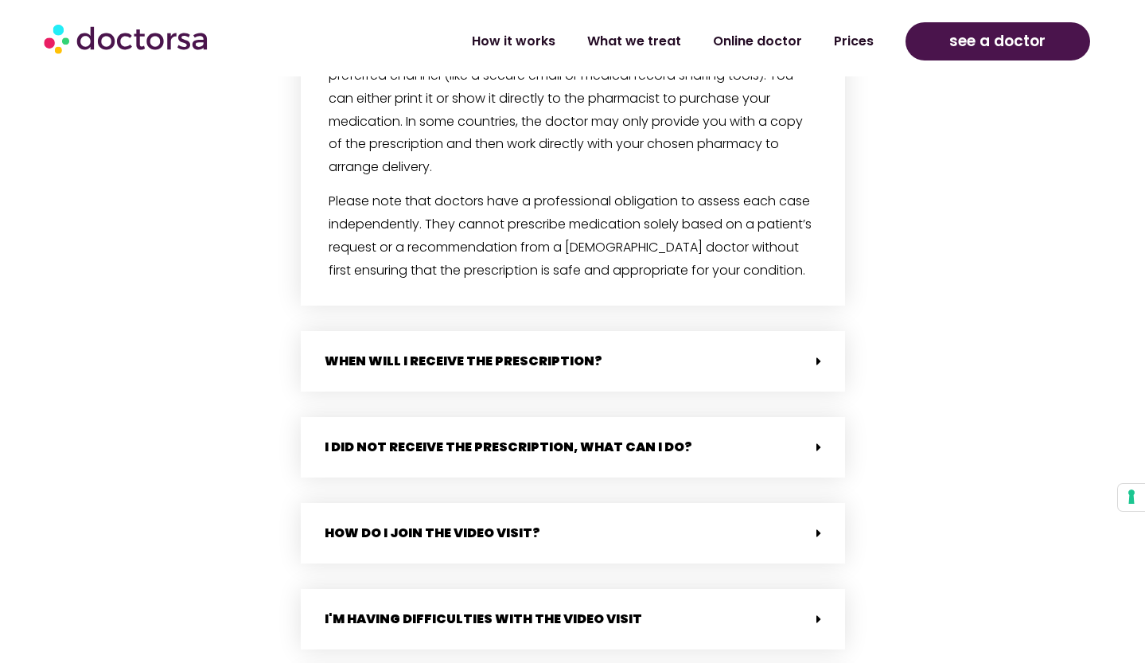
click at [657, 357] on div "When will i receive the prescription?" at bounding box center [573, 361] width 544 height 60
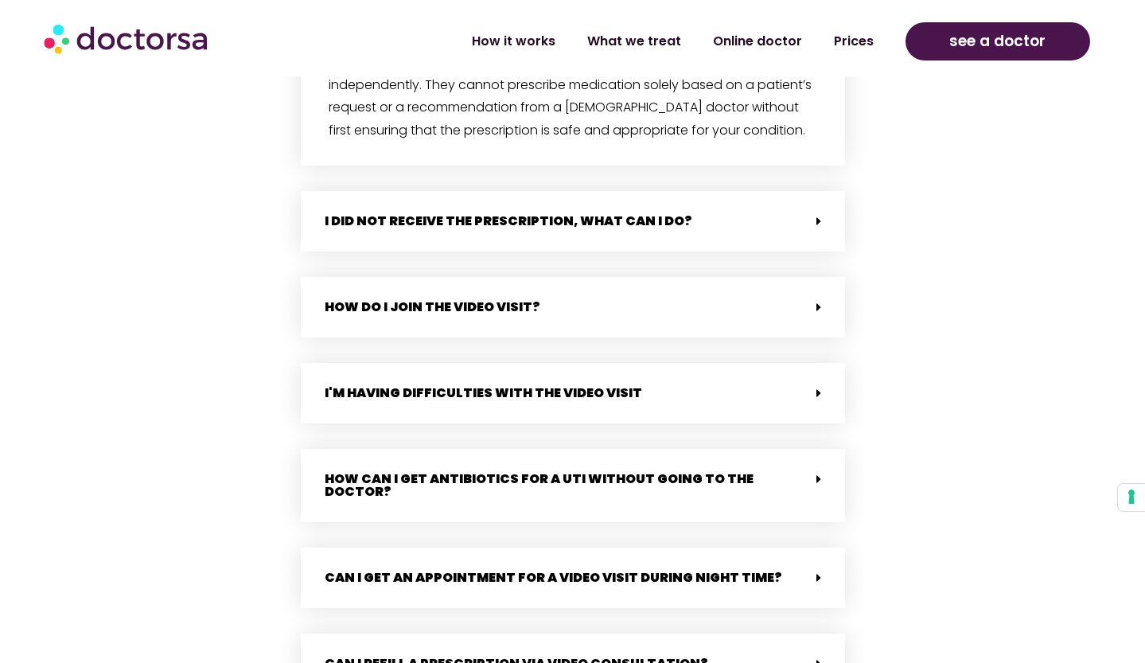
scroll to position [2144, 0]
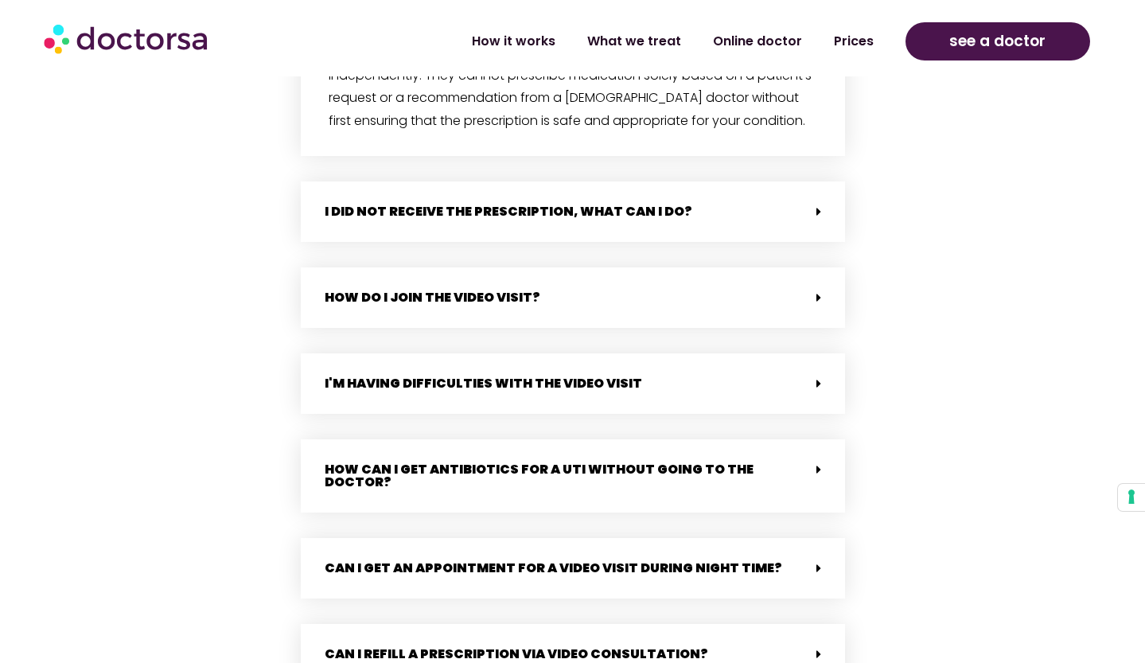
click at [734, 481] on div "How can I get antibiotics for a UTI without going to the doctor?" at bounding box center [573, 475] width 544 height 73
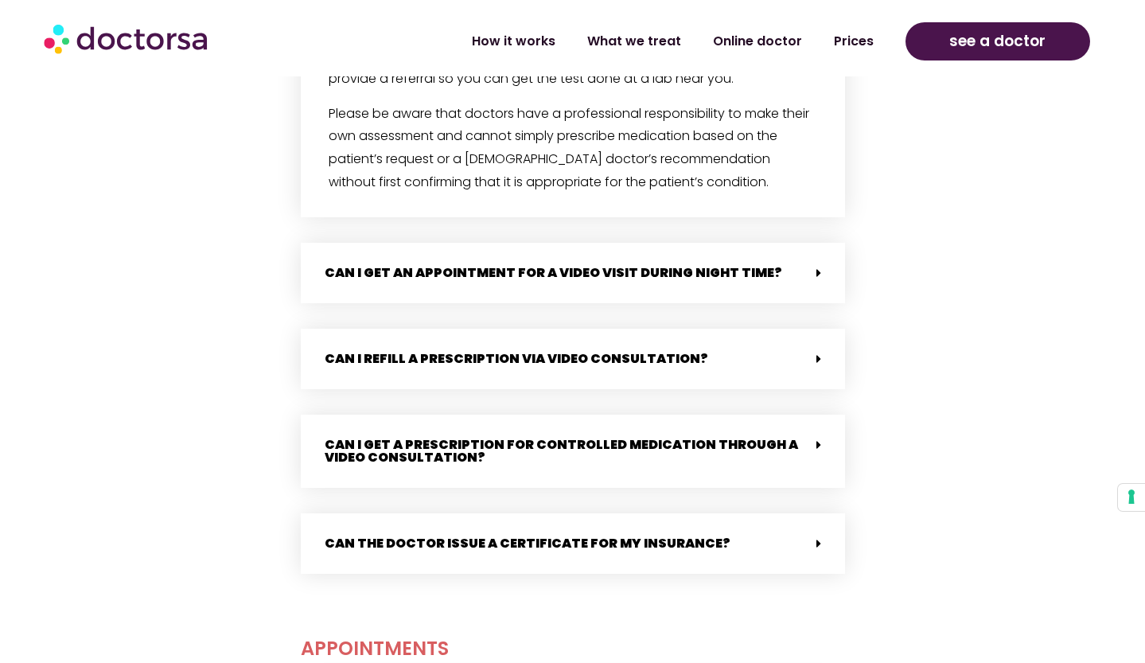
scroll to position [2717, 0]
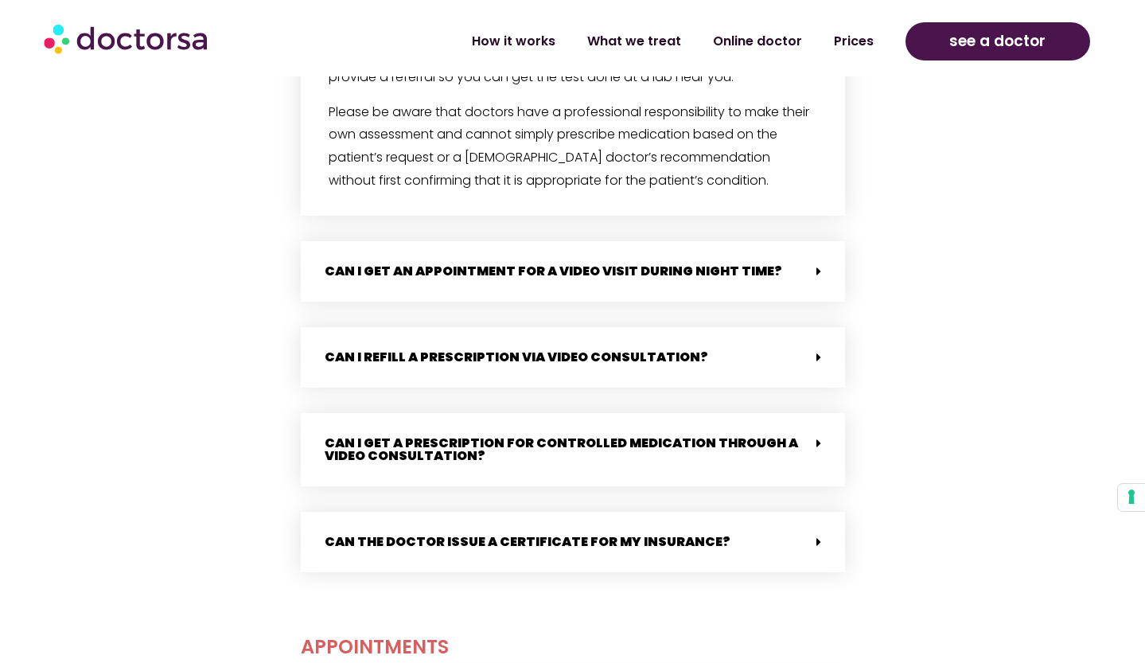
click at [737, 463] on div "Can I get a prescription for controlled medication through a video consultation?" at bounding box center [573, 449] width 544 height 73
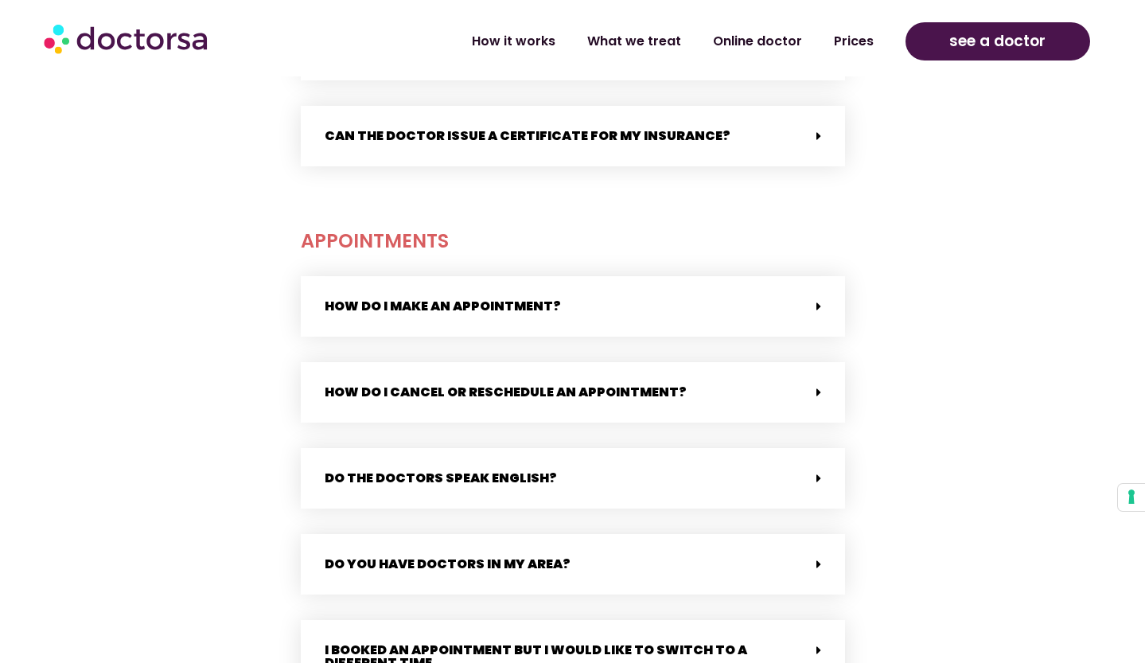
scroll to position [3256, 0]
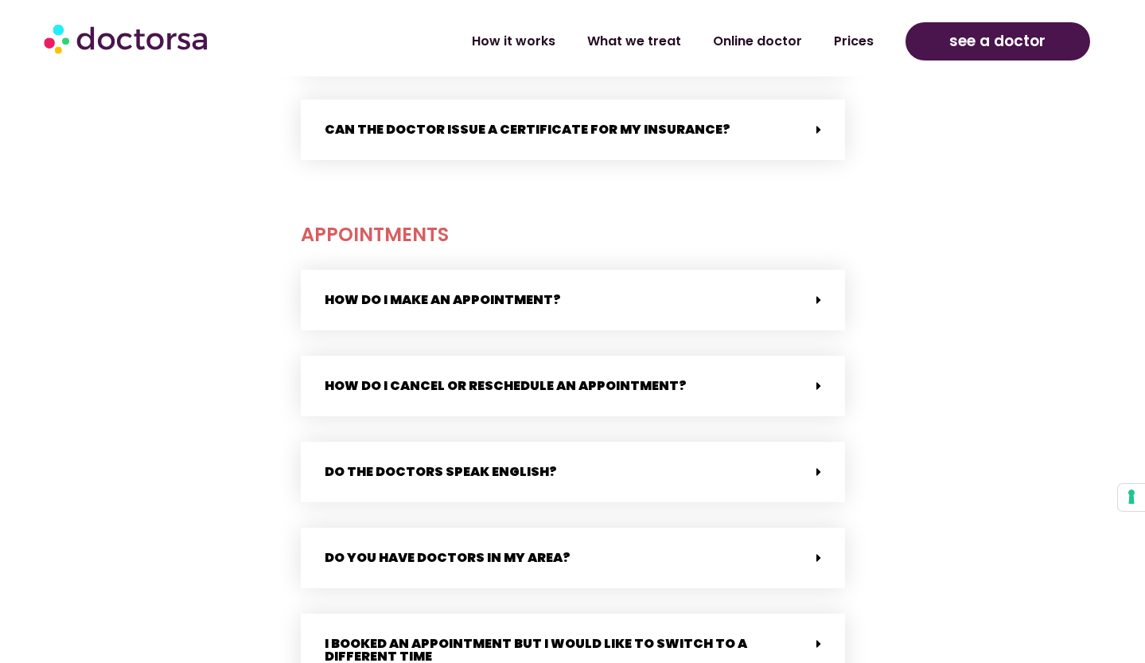
click at [737, 463] on div "Do the doctors speak English?" at bounding box center [573, 472] width 544 height 60
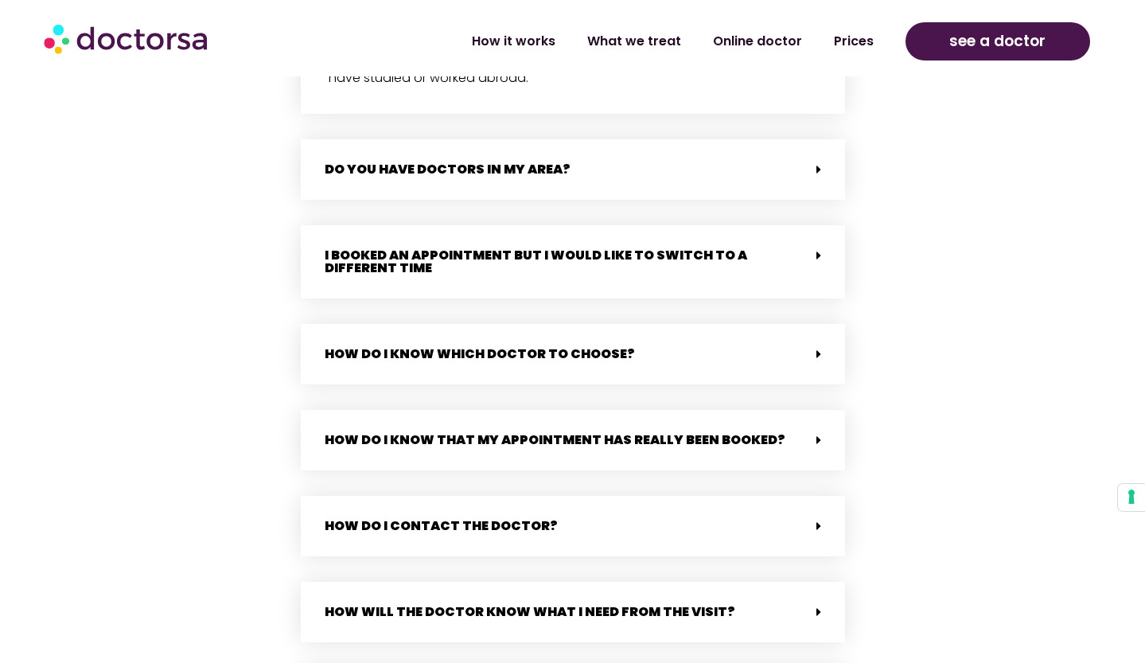
scroll to position [3750, 0]
click at [680, 351] on div "How do I know which doctor to choose?" at bounding box center [573, 353] width 544 height 60
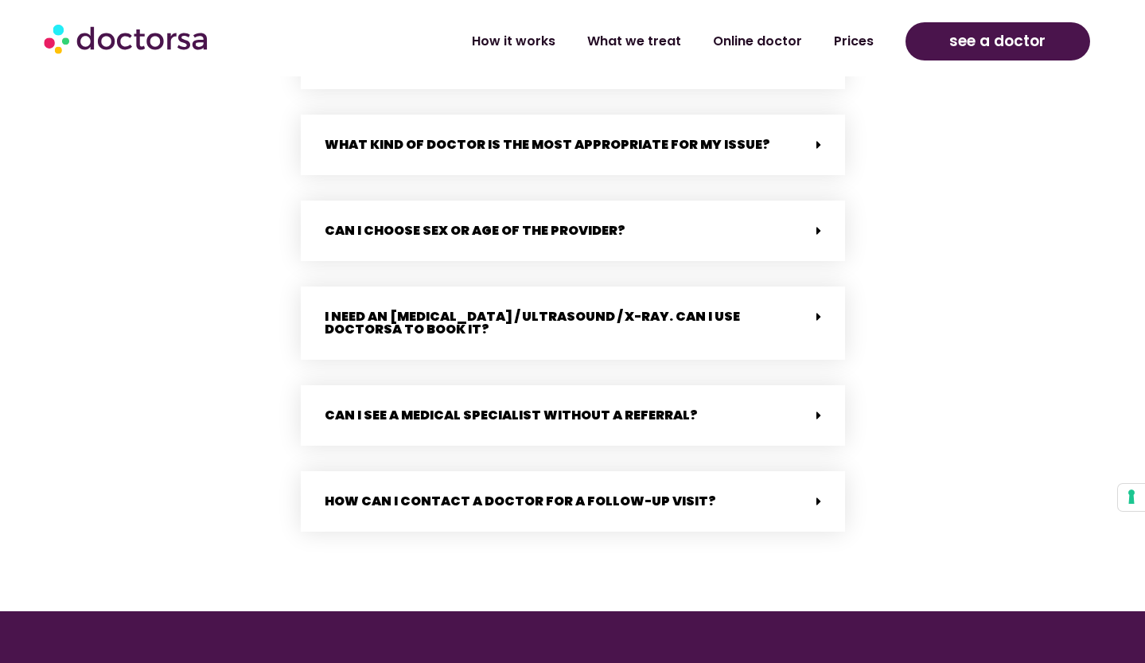
scroll to position [4475, 0]
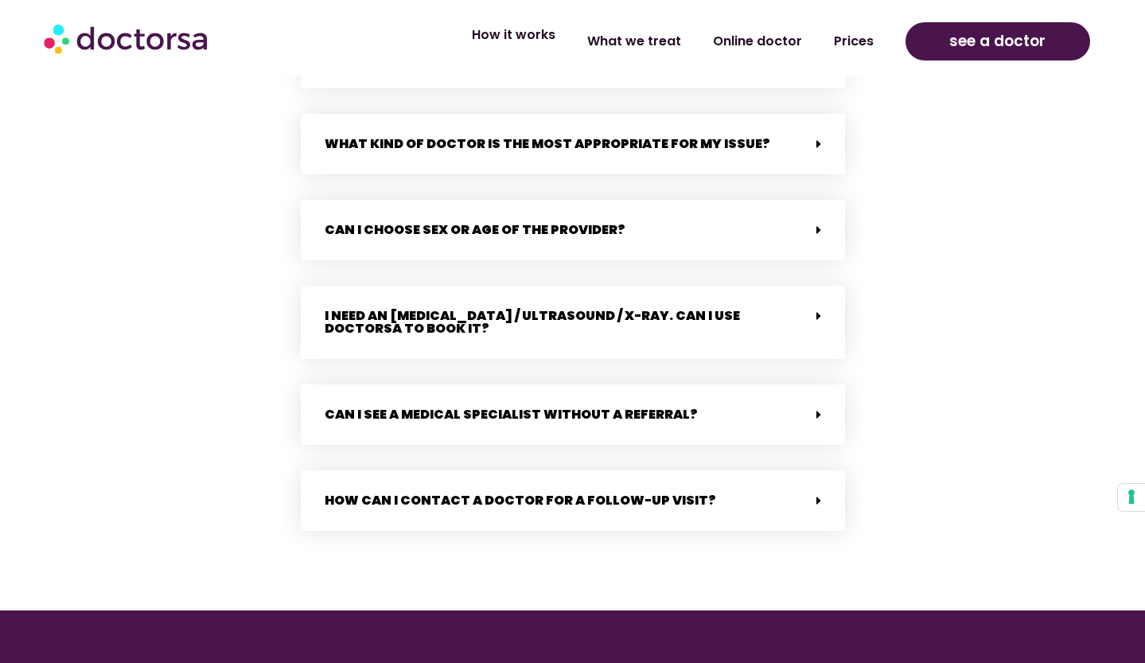
click at [537, 38] on link "How it works" at bounding box center [513, 35] width 115 height 37
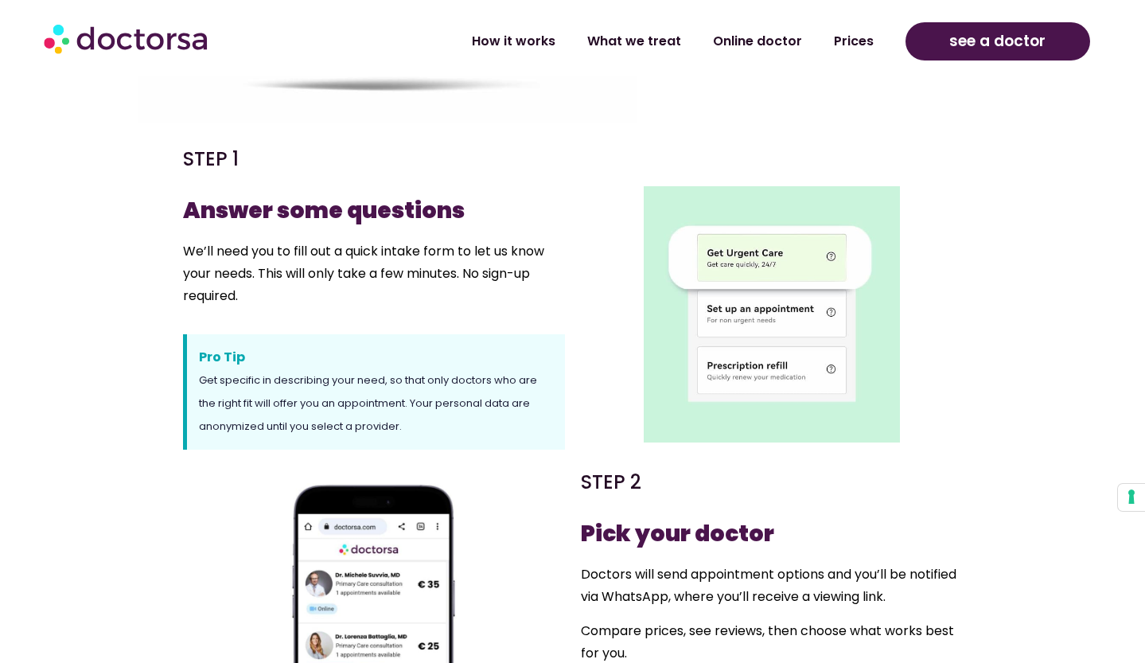
scroll to position [452, 0]
